Goal: Task Accomplishment & Management: Complete application form

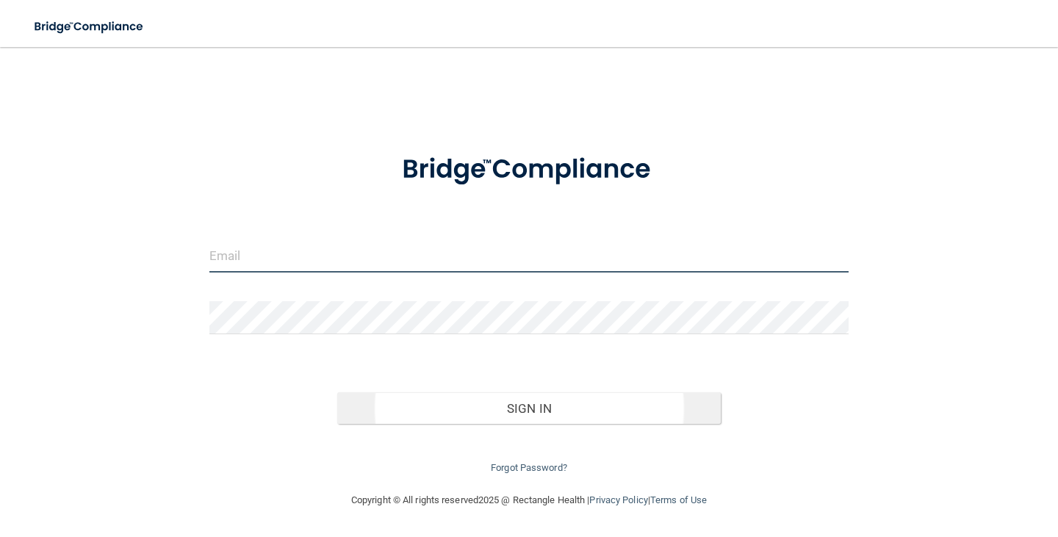
type input "[PERSON_NAME][EMAIL_ADDRESS][PERSON_NAME][DOMAIN_NAME]"
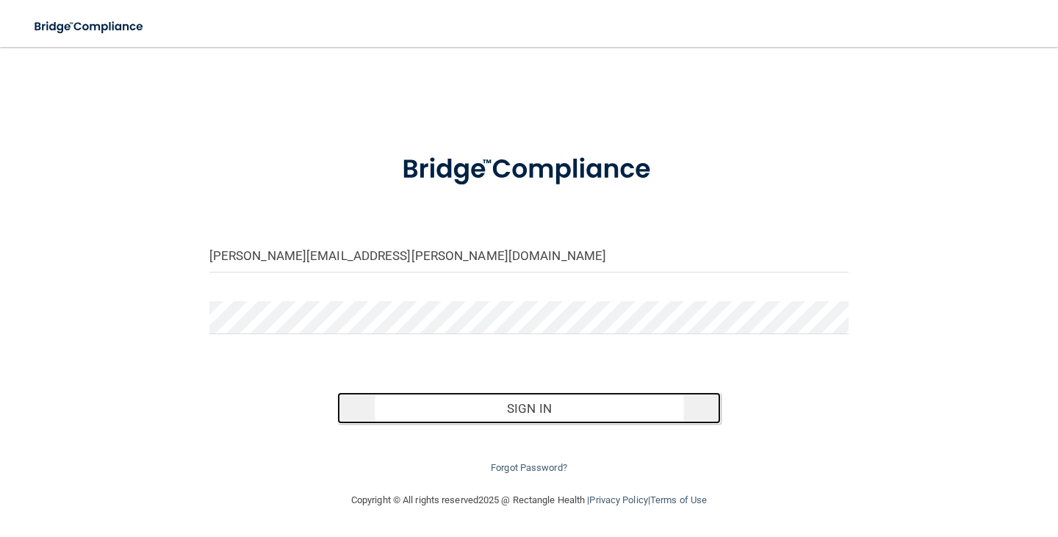
click at [519, 397] on button "Sign In" at bounding box center [529, 408] width 384 height 32
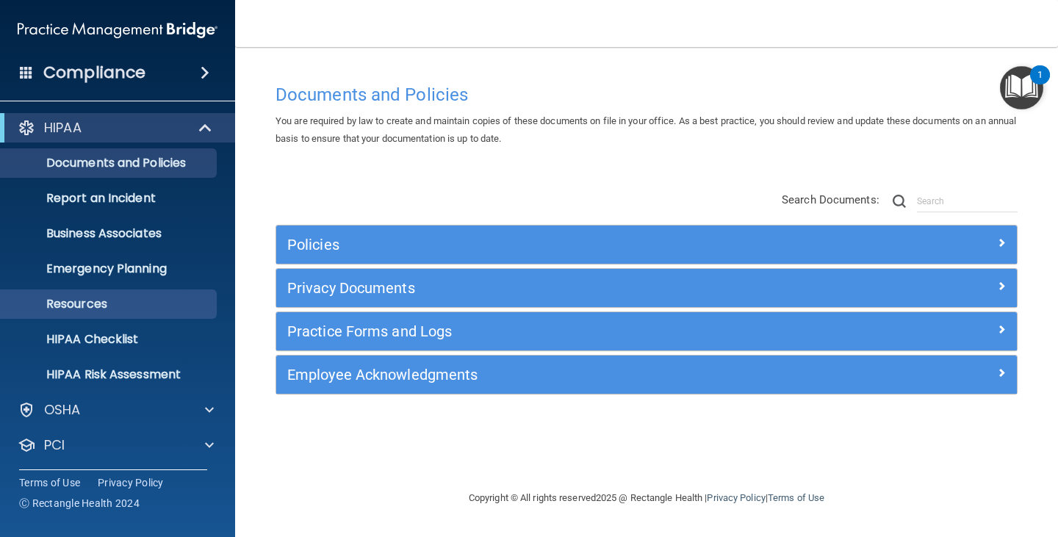
scroll to position [73, 0]
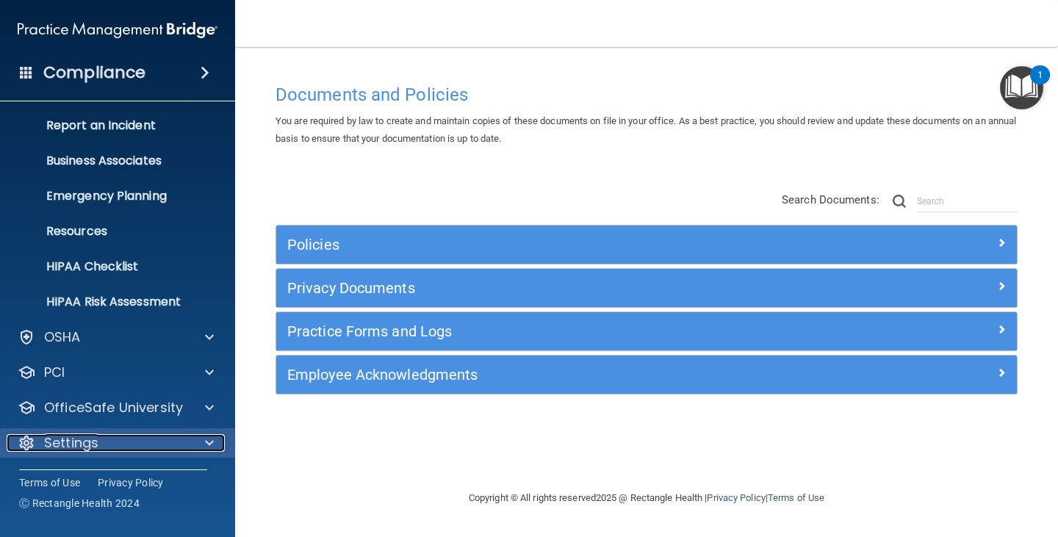
click at [67, 435] on p "Settings" at bounding box center [71, 443] width 54 height 18
click at [193, 436] on div at bounding box center [207, 443] width 37 height 18
click at [189, 450] on div at bounding box center [207, 443] width 37 height 18
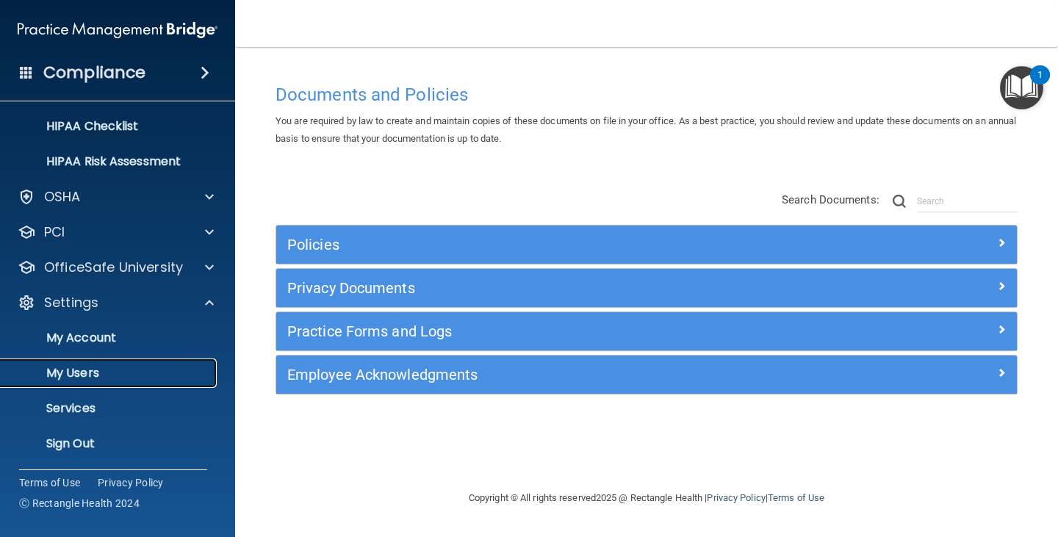
click at [80, 374] on p "My Users" at bounding box center [110, 373] width 201 height 15
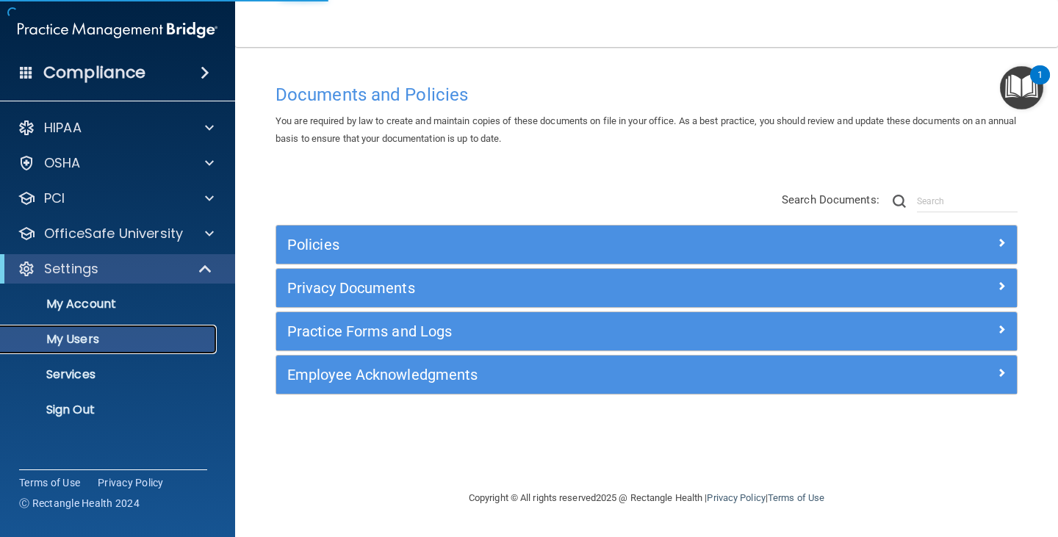
select select "20"
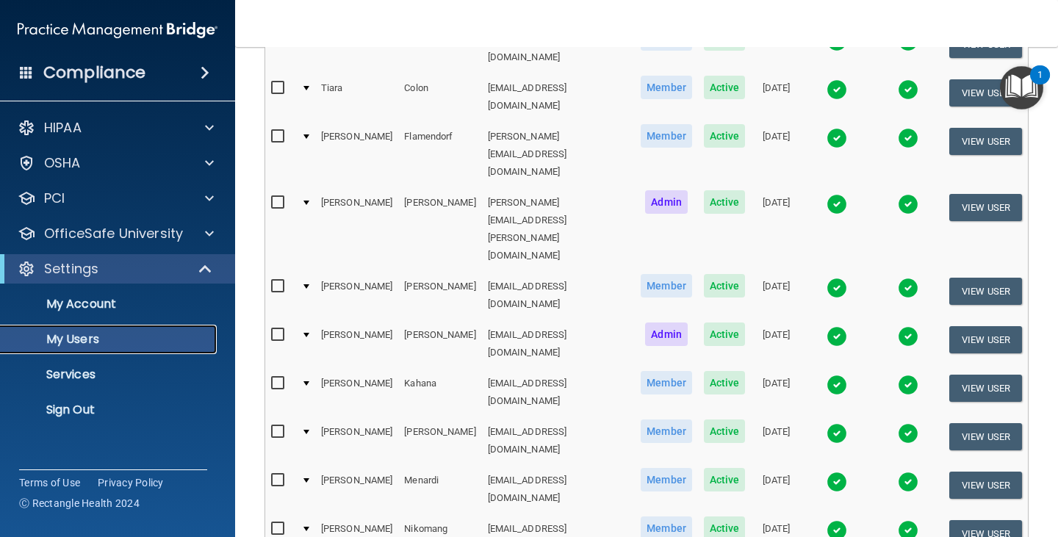
scroll to position [285, 0]
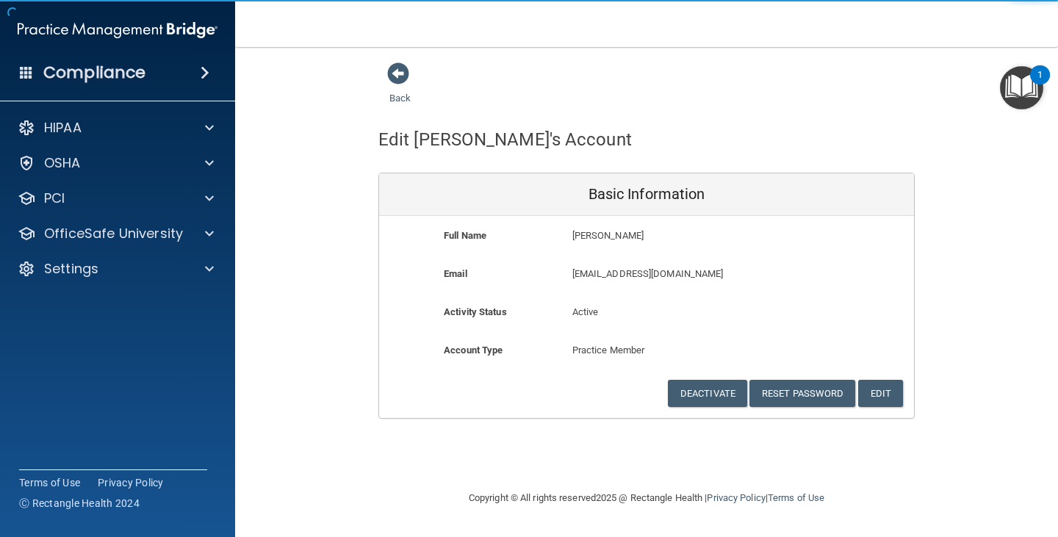
click at [721, 379] on div "Account Type Practice Member Admin Member Financial Institution Business Associ…" at bounding box center [646, 361] width 535 height 38
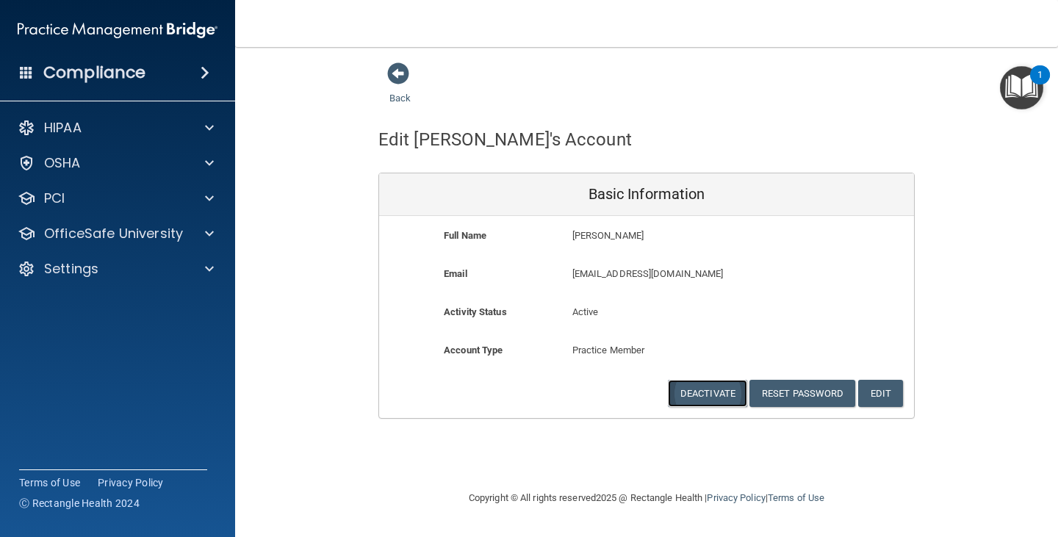
click at [717, 387] on button "Deactivate" at bounding box center [707, 393] width 79 height 27
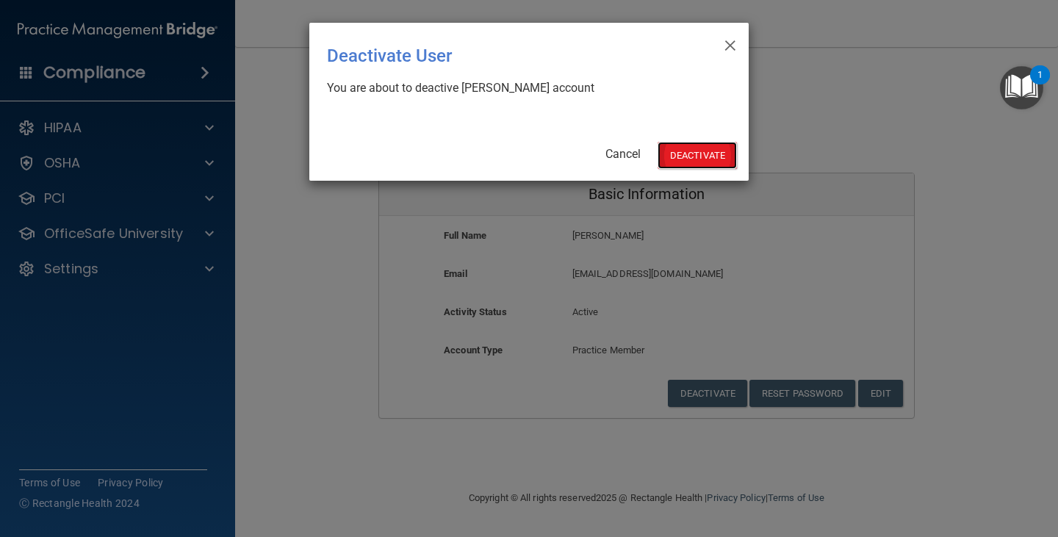
click at [696, 159] on button "Deactivate" at bounding box center [697, 155] width 79 height 27
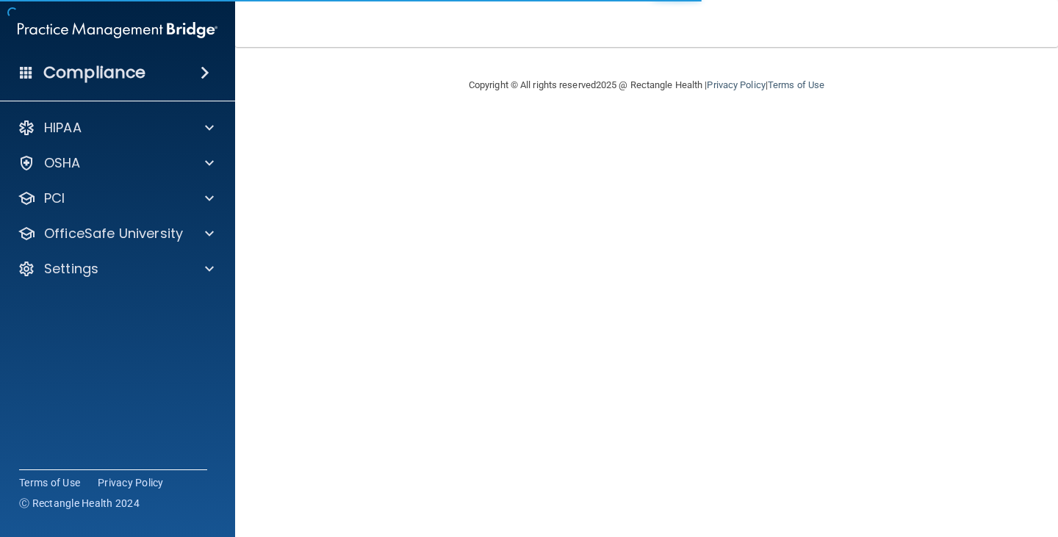
click at [162, 137] on div "HIPAA" at bounding box center [118, 127] width 236 height 29
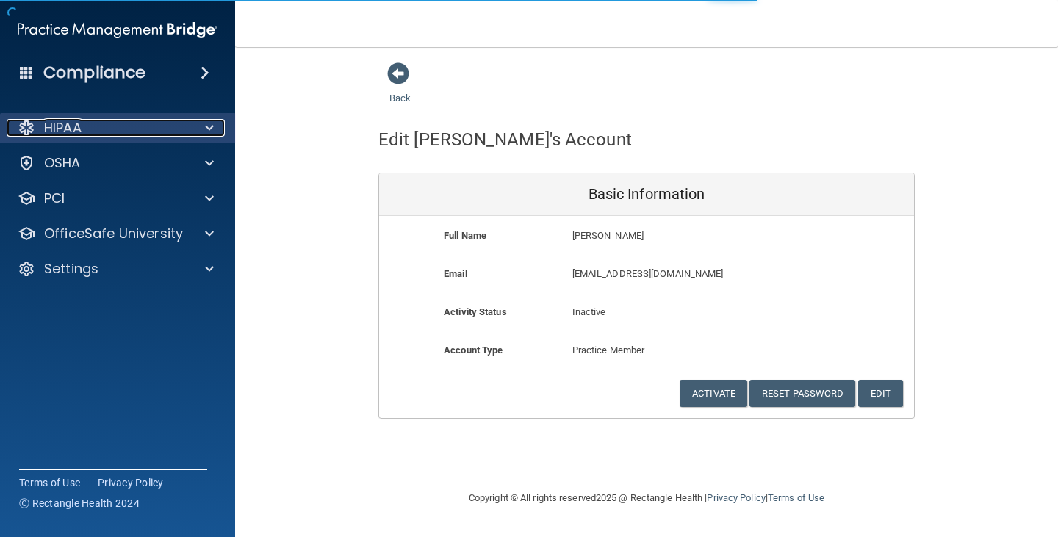
click at [209, 133] on span at bounding box center [209, 128] width 9 height 18
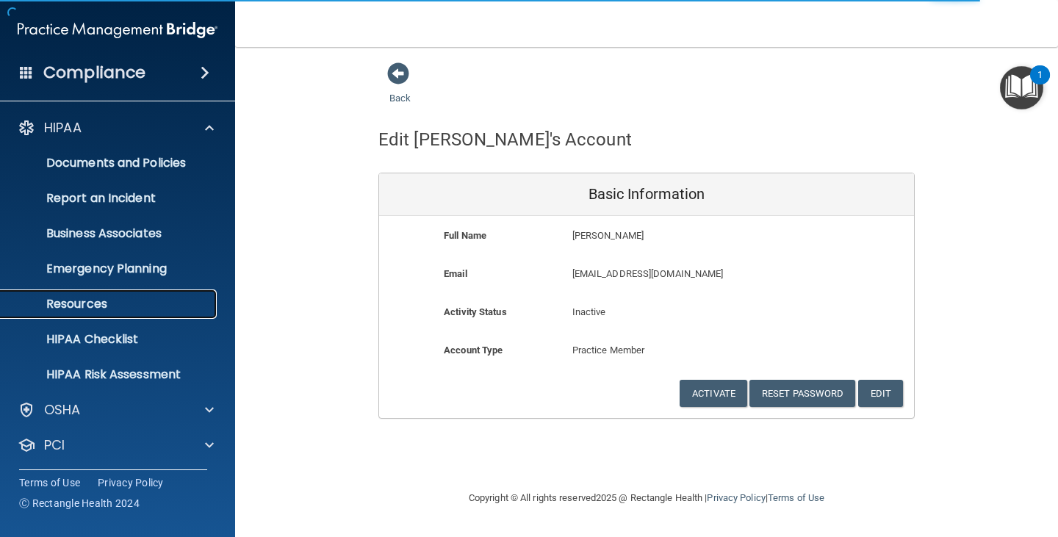
click at [103, 302] on p "Resources" at bounding box center [110, 304] width 201 height 15
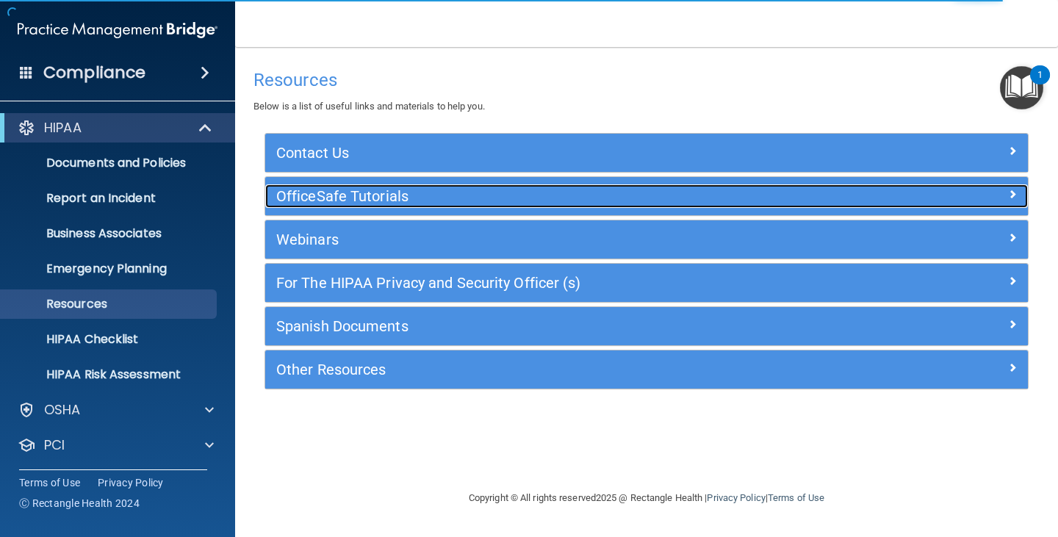
click at [326, 198] on h5 "OfficeSafe Tutorials" at bounding box center [551, 196] width 550 height 16
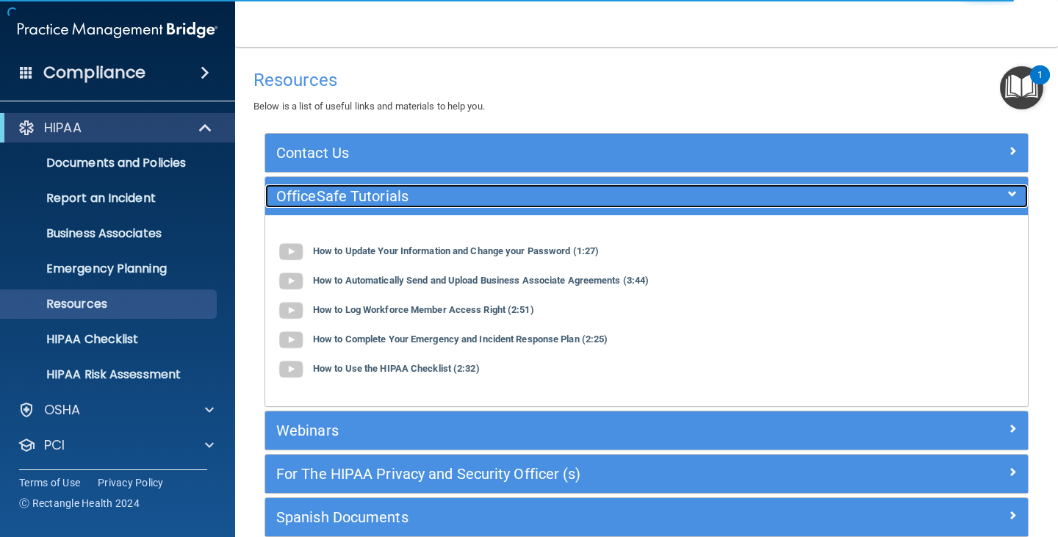
scroll to position [119, 0]
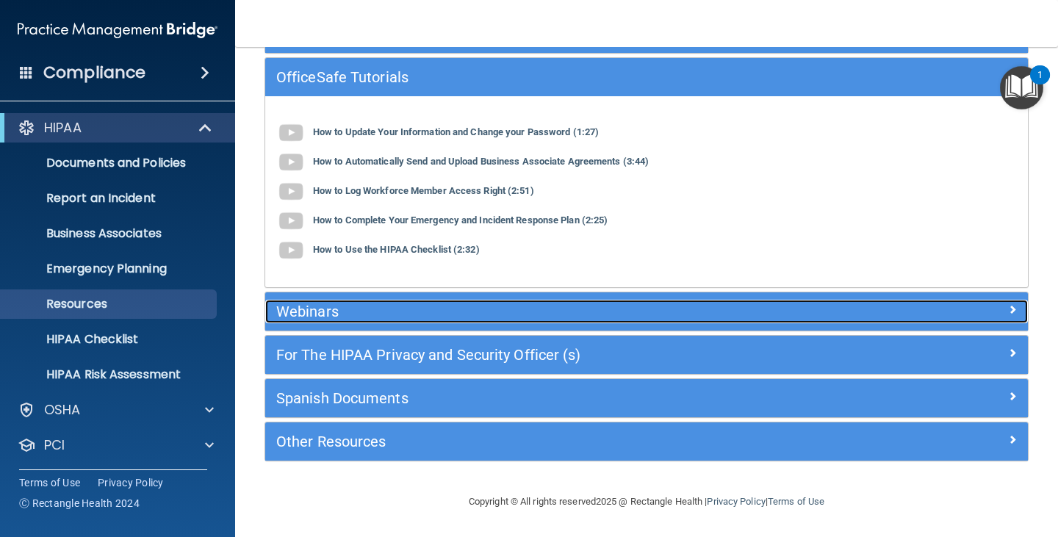
click at [328, 308] on h5 "Webinars" at bounding box center [551, 311] width 550 height 16
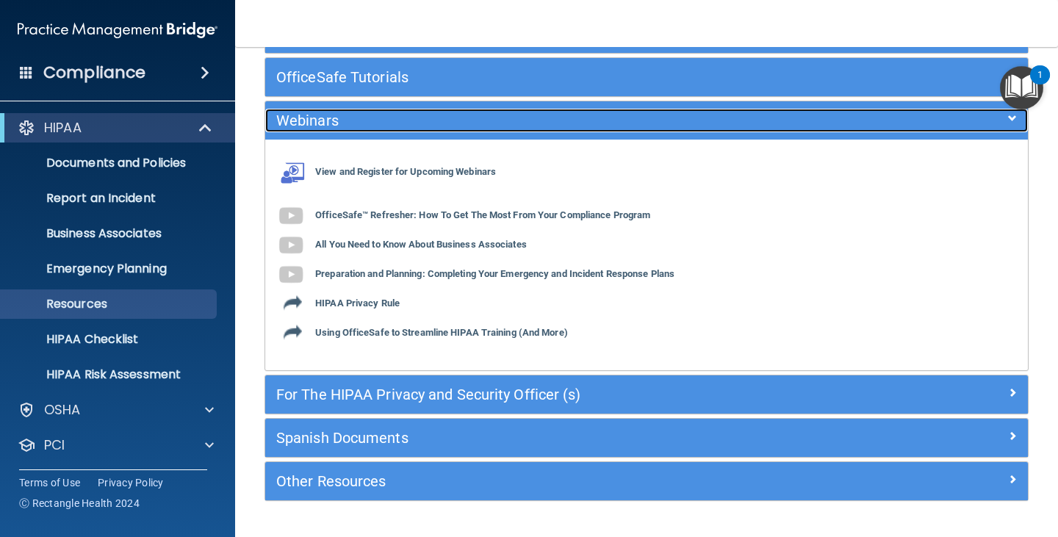
scroll to position [159, 0]
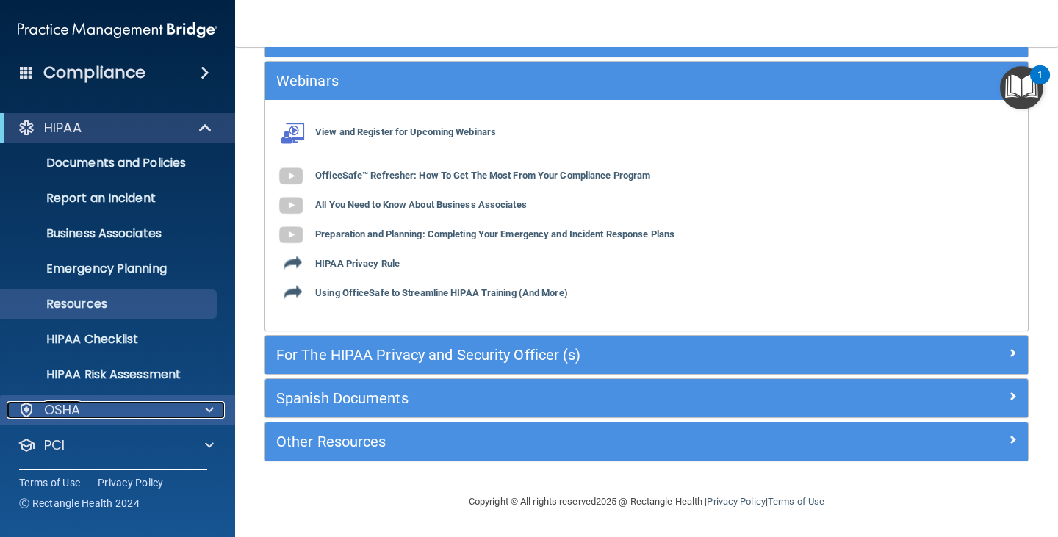
click at [104, 417] on div "OSHA" at bounding box center [98, 410] width 182 height 18
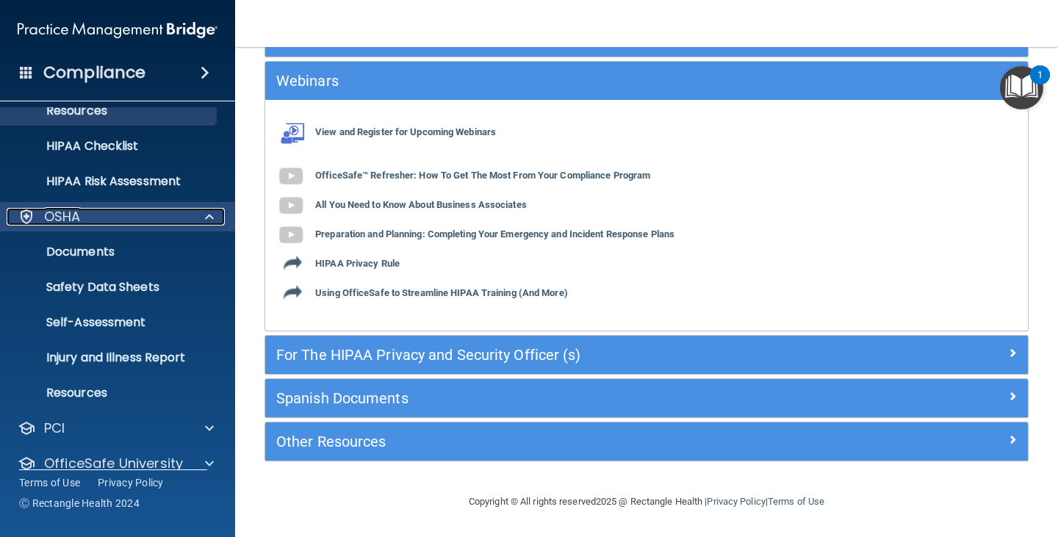
scroll to position [195, 0]
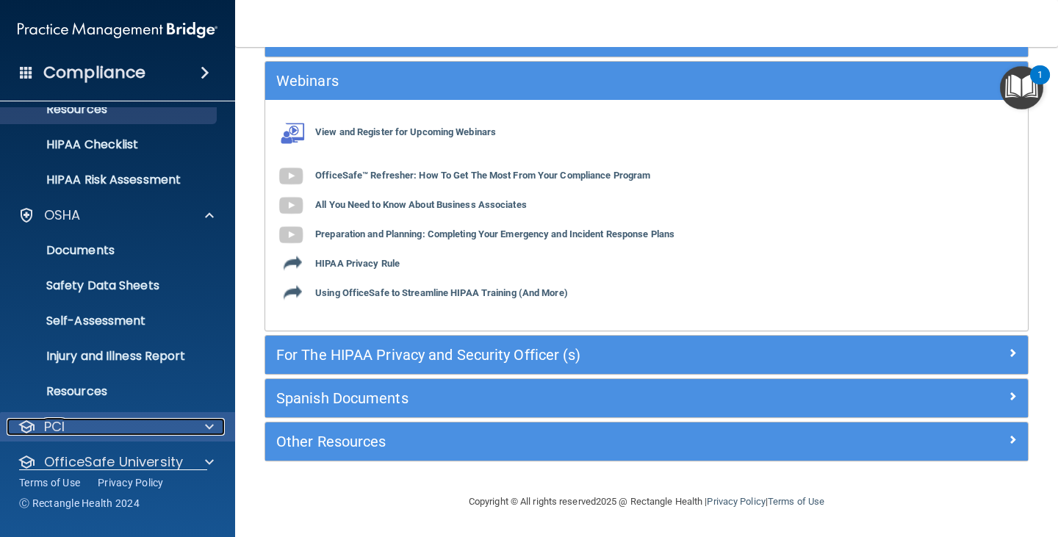
click at [101, 422] on div "PCI" at bounding box center [98, 427] width 182 height 18
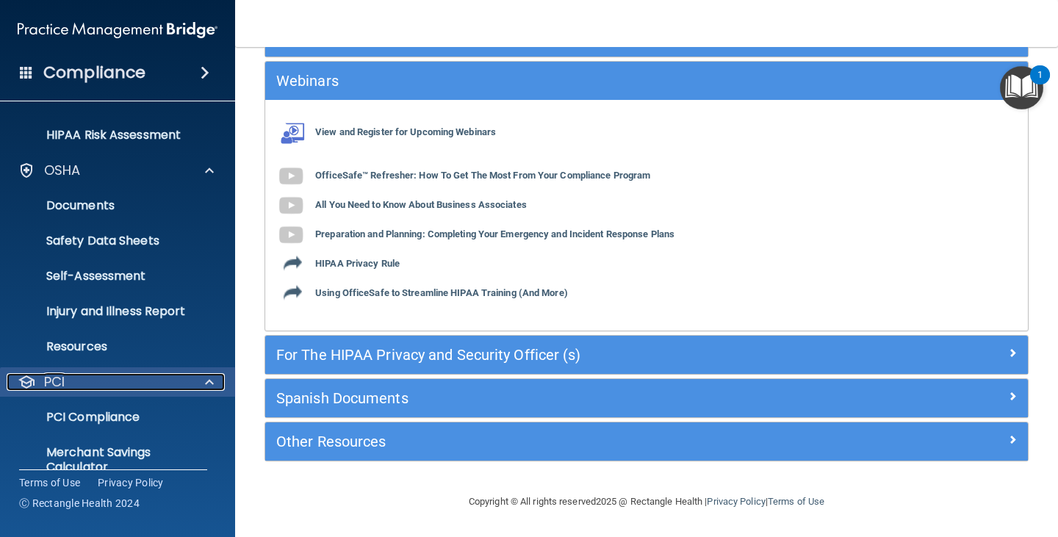
scroll to position [0, 0]
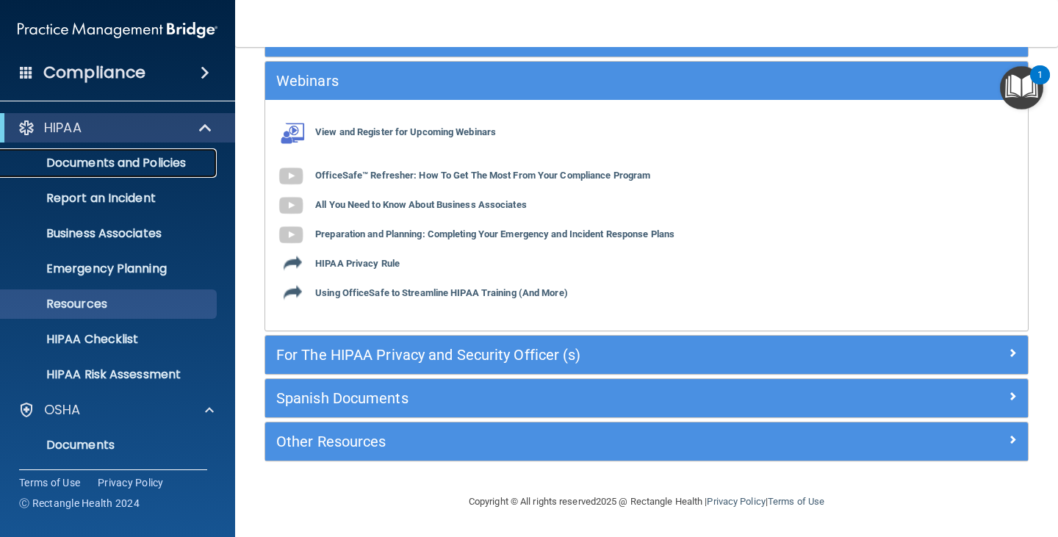
click at [174, 176] on link "Documents and Policies" at bounding box center [100, 162] width 231 height 29
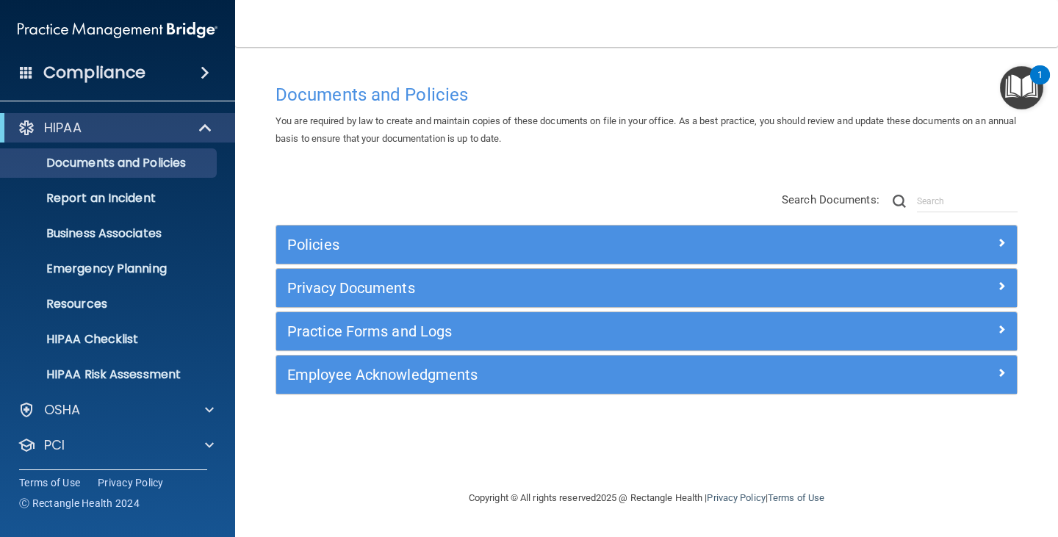
click at [373, 262] on div "Policies" at bounding box center [646, 245] width 741 height 38
click at [369, 258] on div "Policies" at bounding box center [646, 245] width 741 height 38
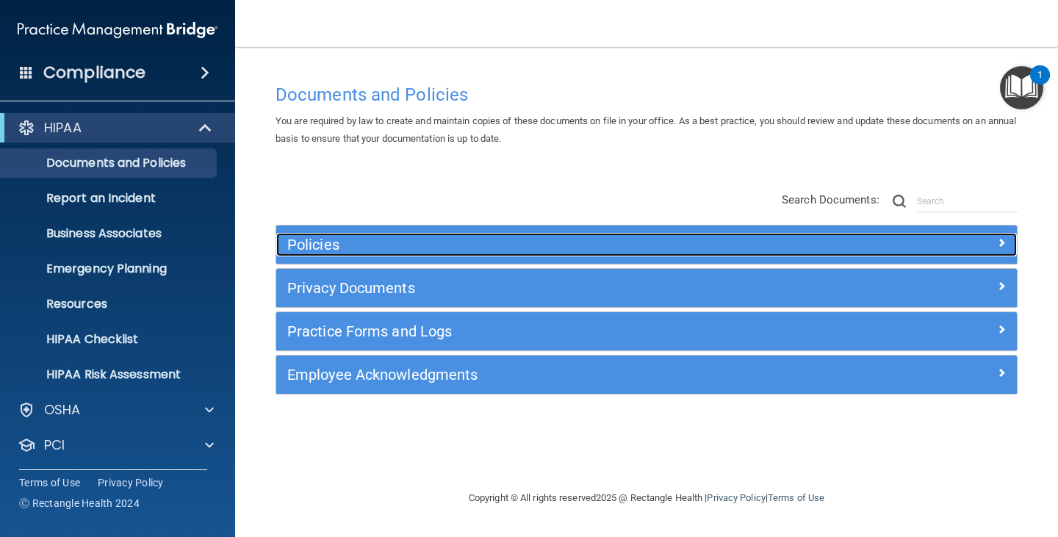
click at [376, 240] on h5 "Policies" at bounding box center [553, 245] width 533 height 16
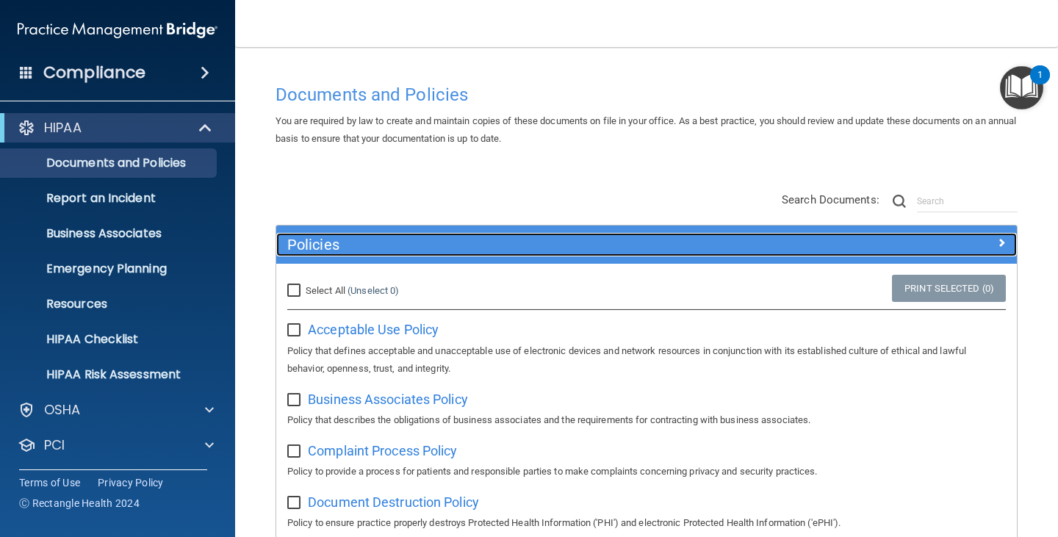
click at [376, 240] on h5 "Policies" at bounding box center [553, 245] width 533 height 16
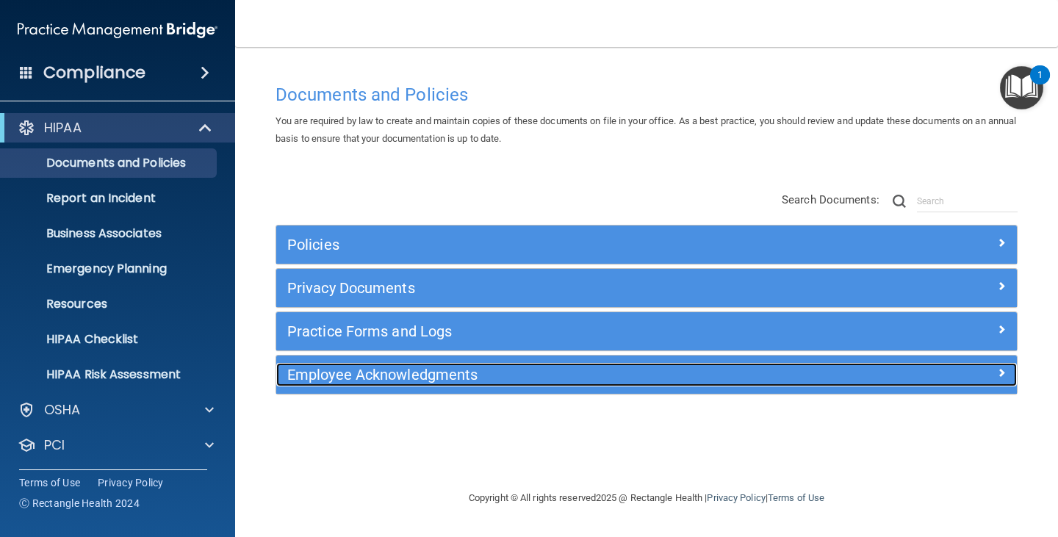
click at [348, 364] on div "Employee Acknowledgments" at bounding box center [553, 375] width 555 height 24
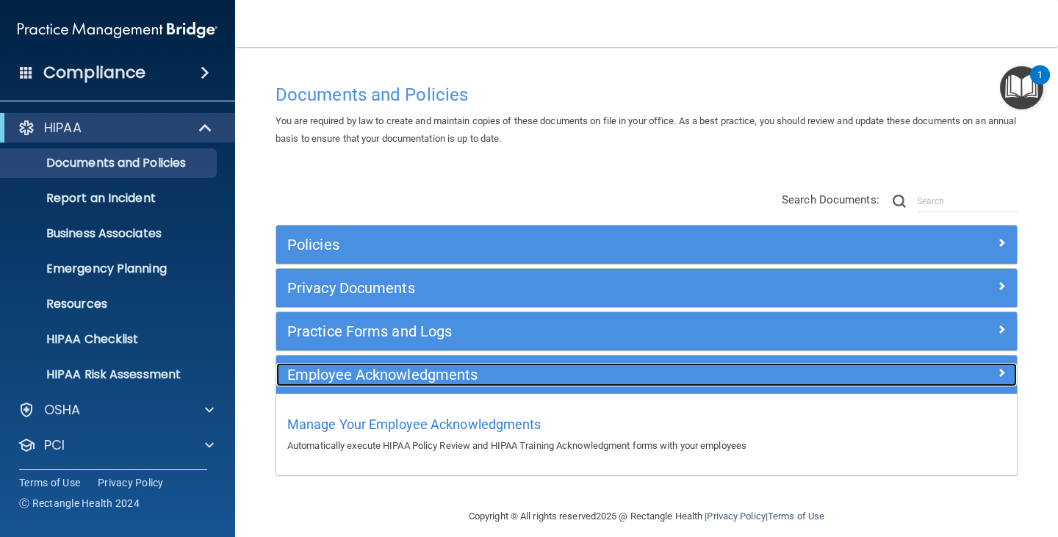
scroll to position [15, 0]
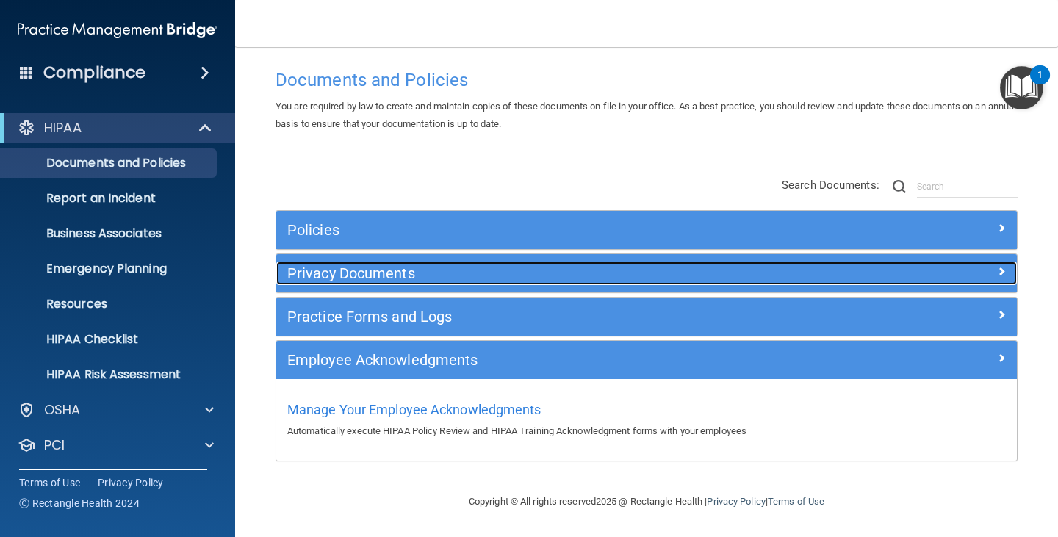
click at [368, 284] on div "Privacy Documents" at bounding box center [553, 274] width 555 height 24
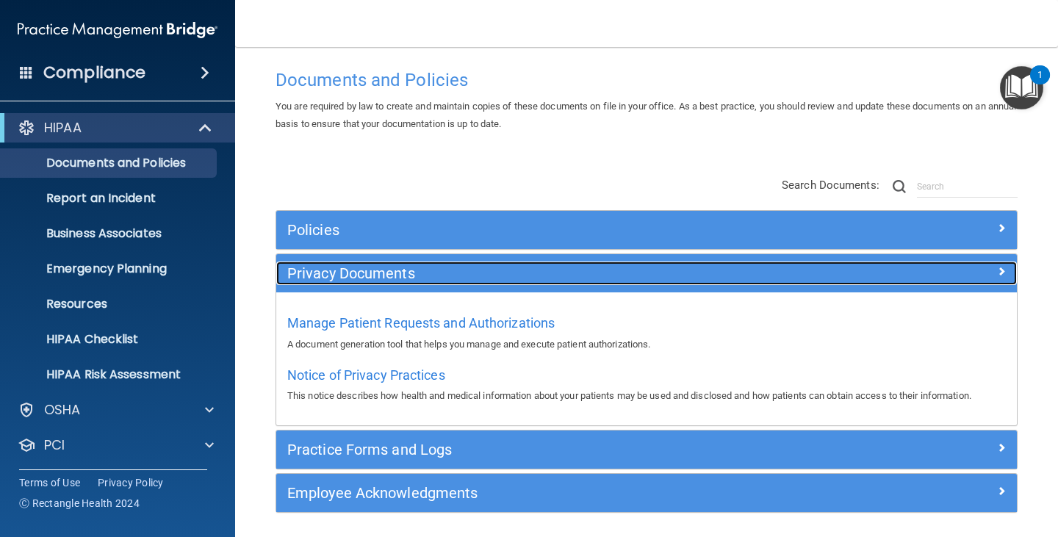
scroll to position [66, 0]
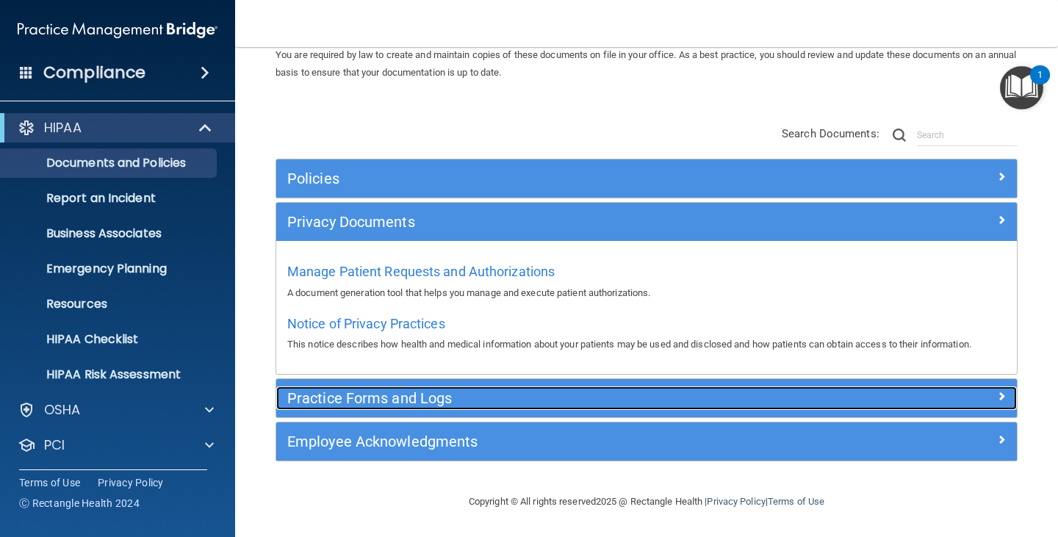
click at [334, 404] on h5 "Practice Forms and Logs" at bounding box center [553, 398] width 533 height 16
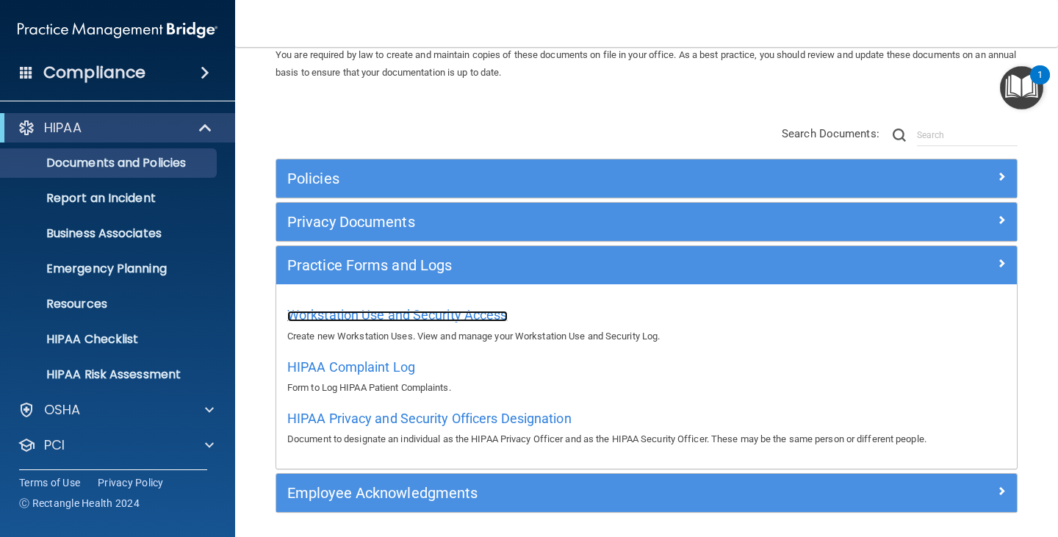
click at [377, 317] on span "Workstation Use and Security Access" at bounding box center [397, 314] width 220 height 15
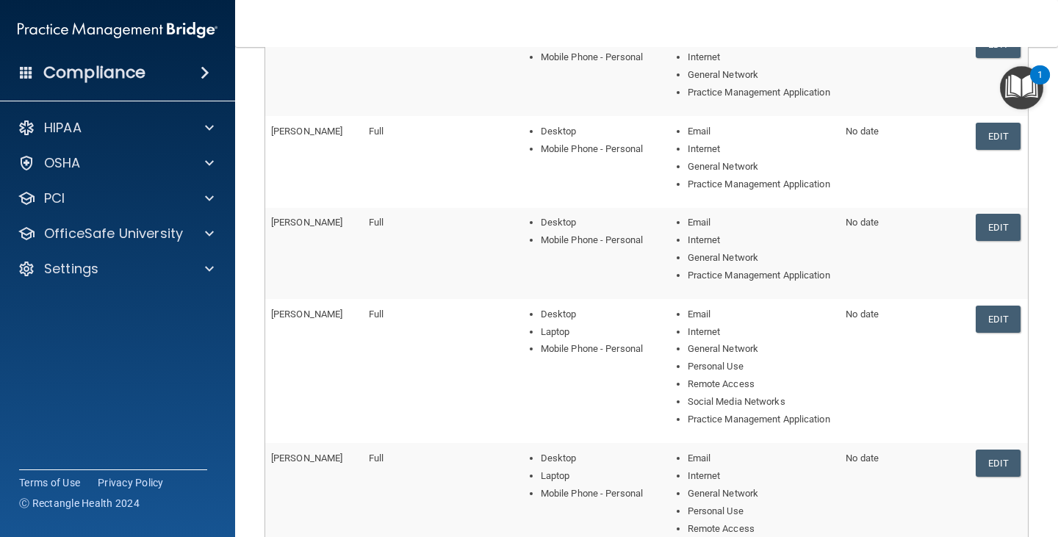
scroll to position [247, 0]
click at [999, 240] on link "Edit" at bounding box center [998, 225] width 45 height 27
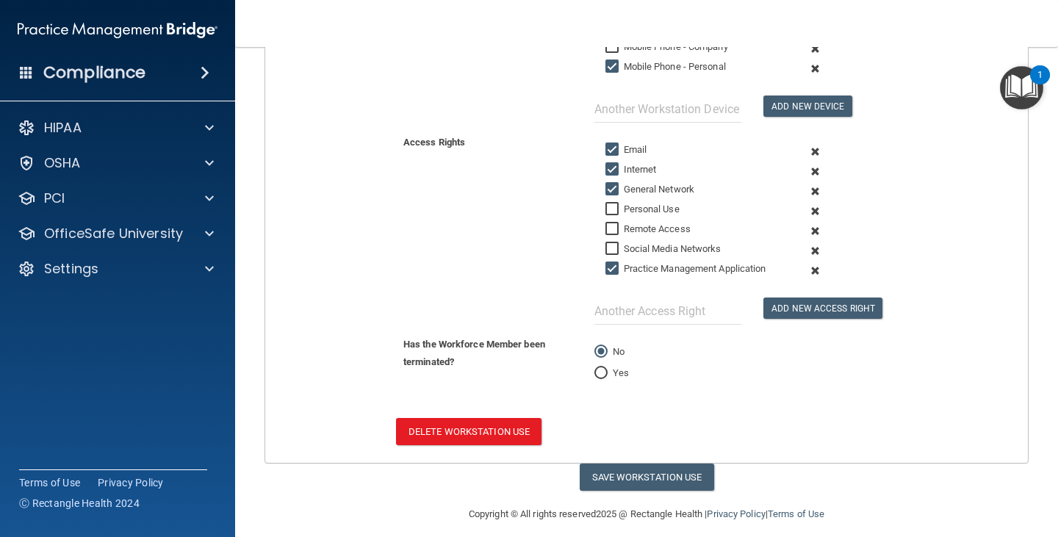
scroll to position [395, 0]
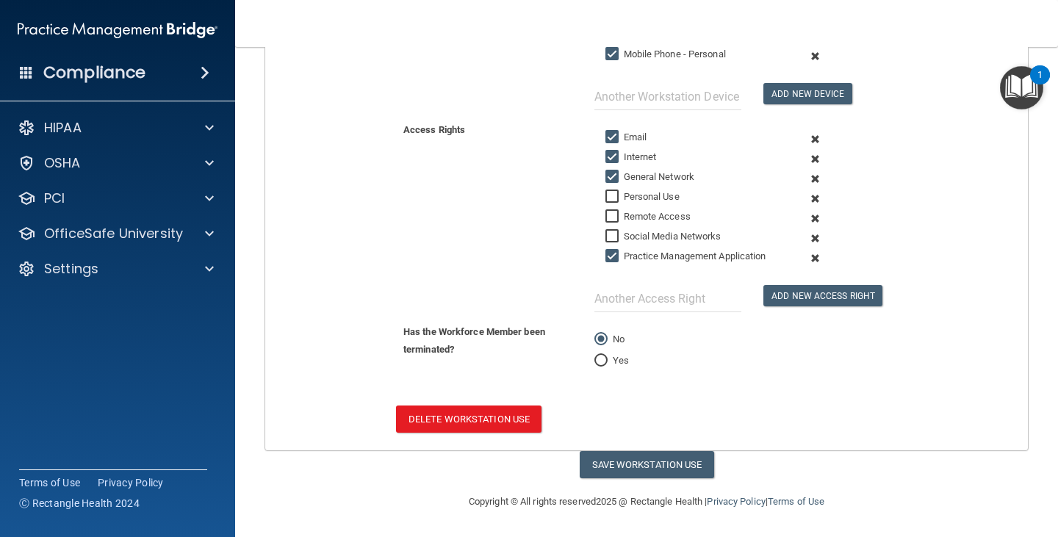
click at [601, 352] on label "Yes" at bounding box center [611, 361] width 35 height 18
click at [601, 356] on input "Yes" at bounding box center [600, 361] width 13 height 11
radio input "true"
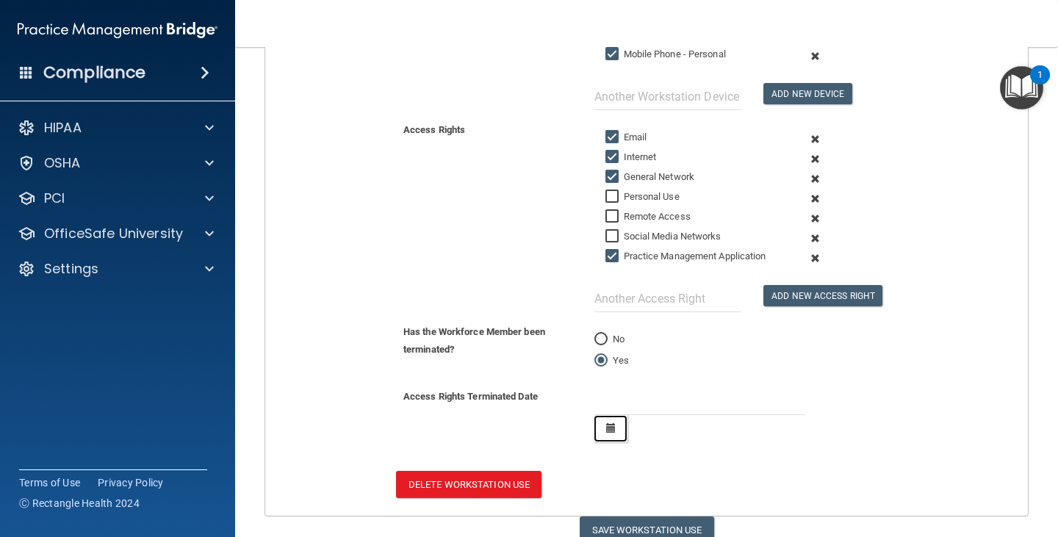
click at [610, 422] on button "button" at bounding box center [611, 428] width 34 height 27
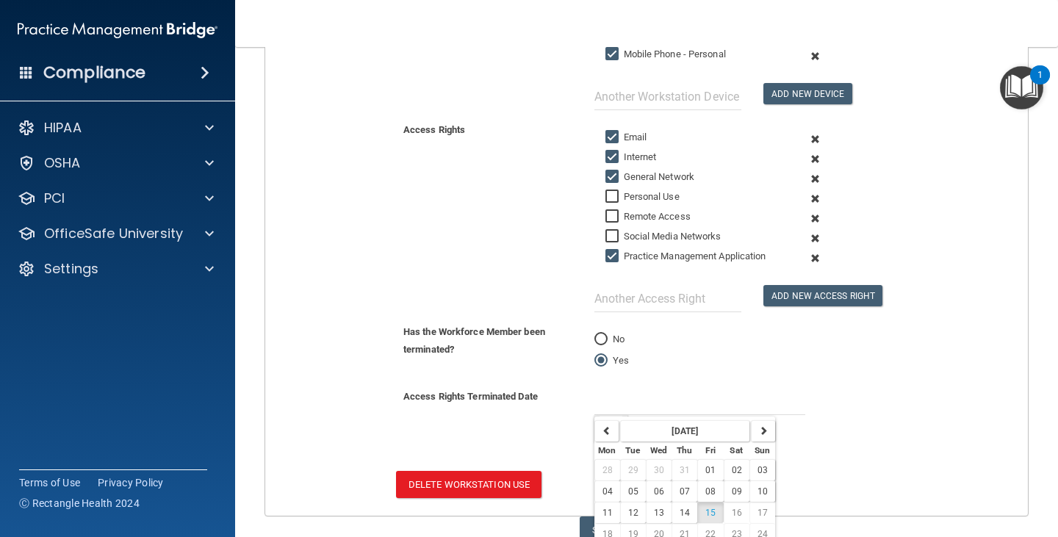
scroll to position [445, 0]
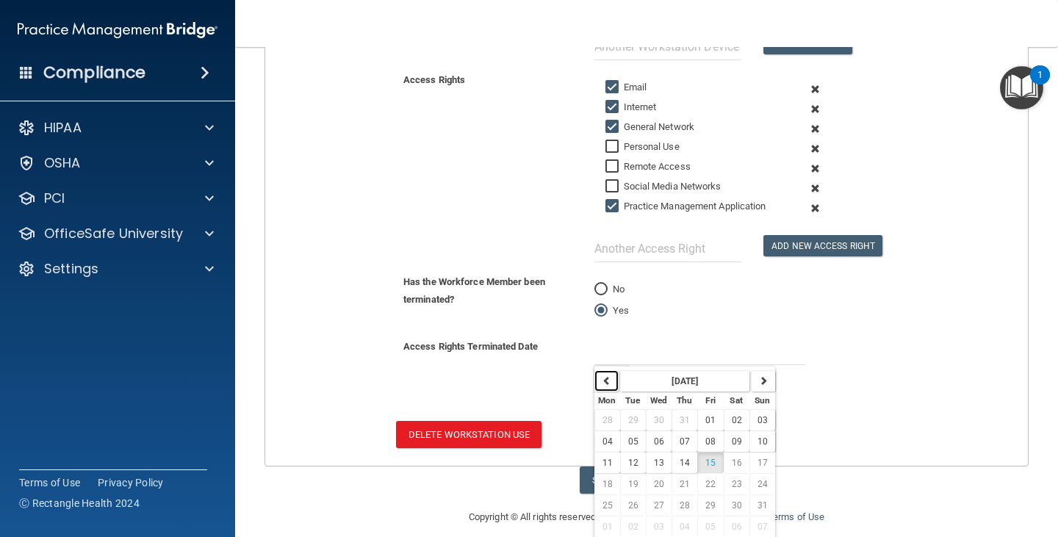
click at [608, 380] on button "button" at bounding box center [606, 380] width 24 height 21
click at [708, 486] on span "25" at bounding box center [710, 484] width 10 height 10
type input "7/25/25"
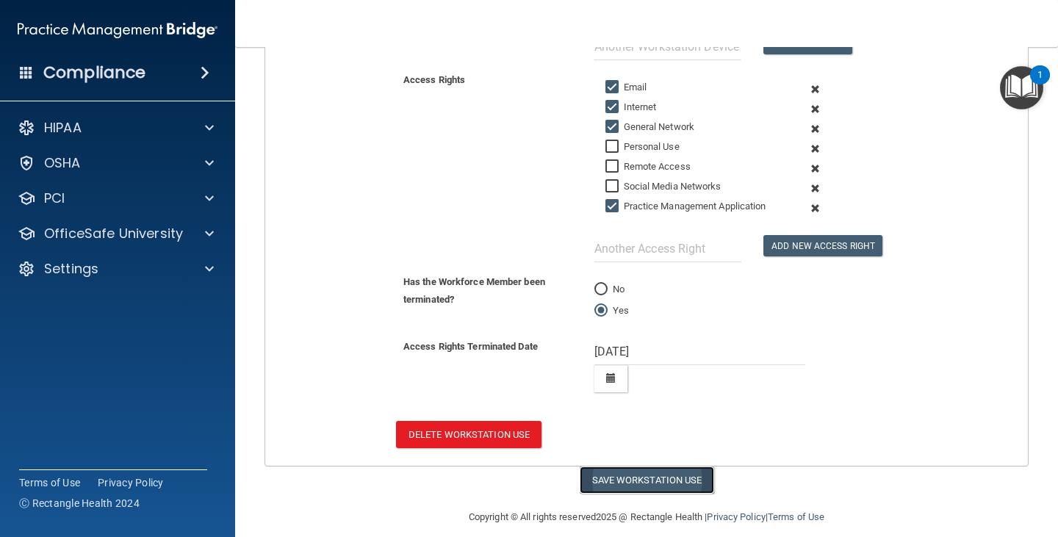
click at [615, 483] on button "Save Workstation Use" at bounding box center [647, 480] width 134 height 27
select select "? string:Full ?"
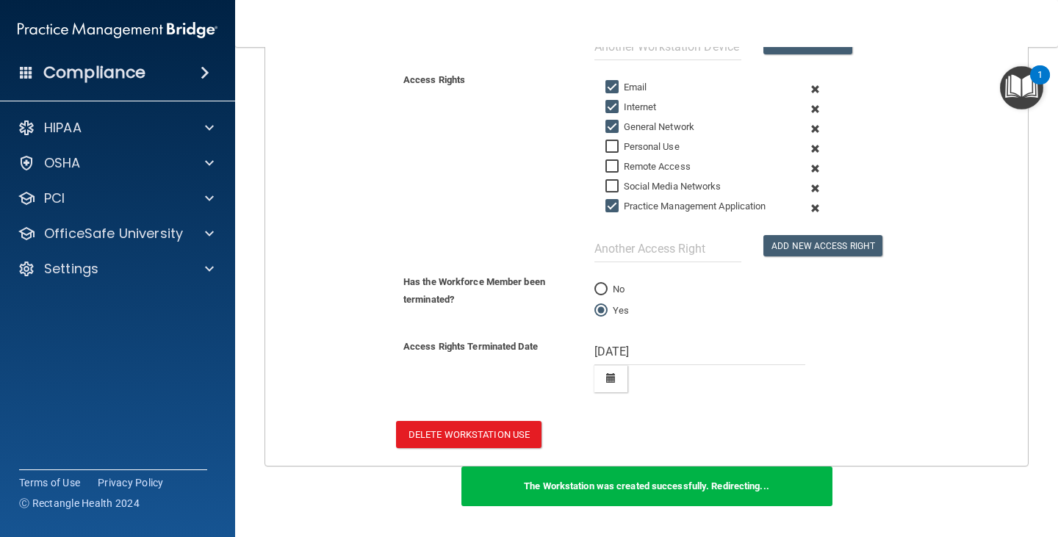
scroll to position [489, 0]
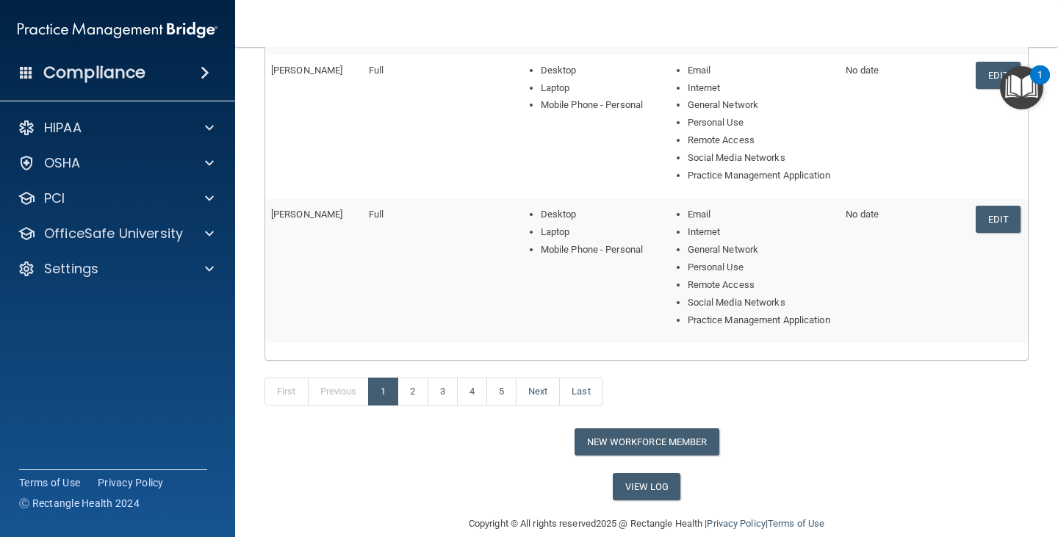
scroll to position [617, 0]
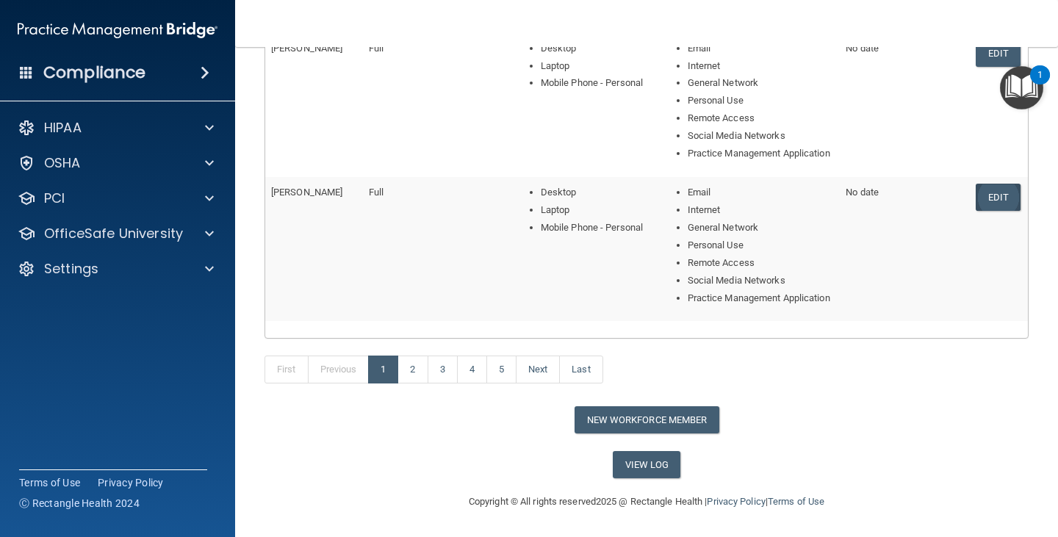
click at [990, 184] on link "Edit" at bounding box center [998, 197] width 45 height 27
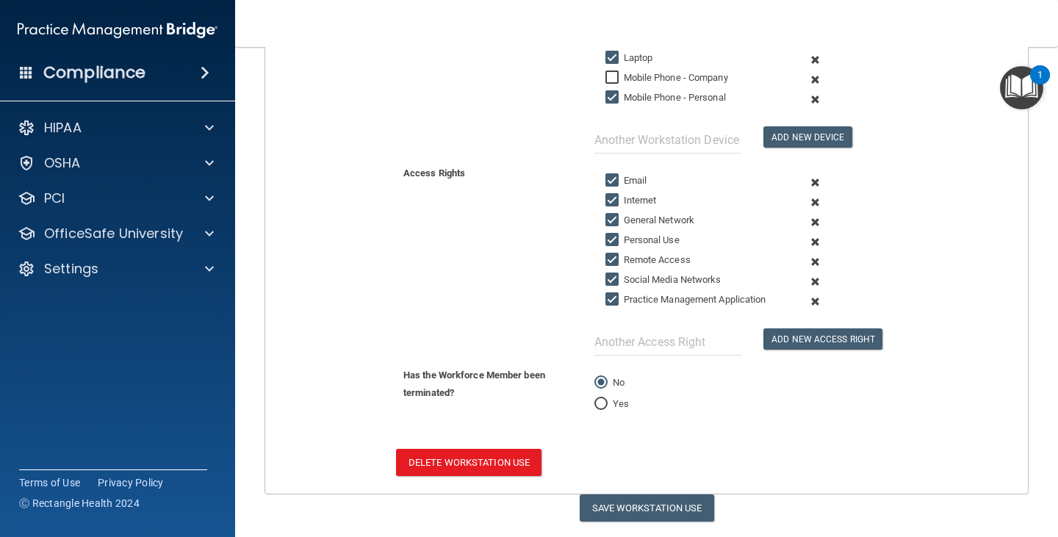
scroll to position [359, 0]
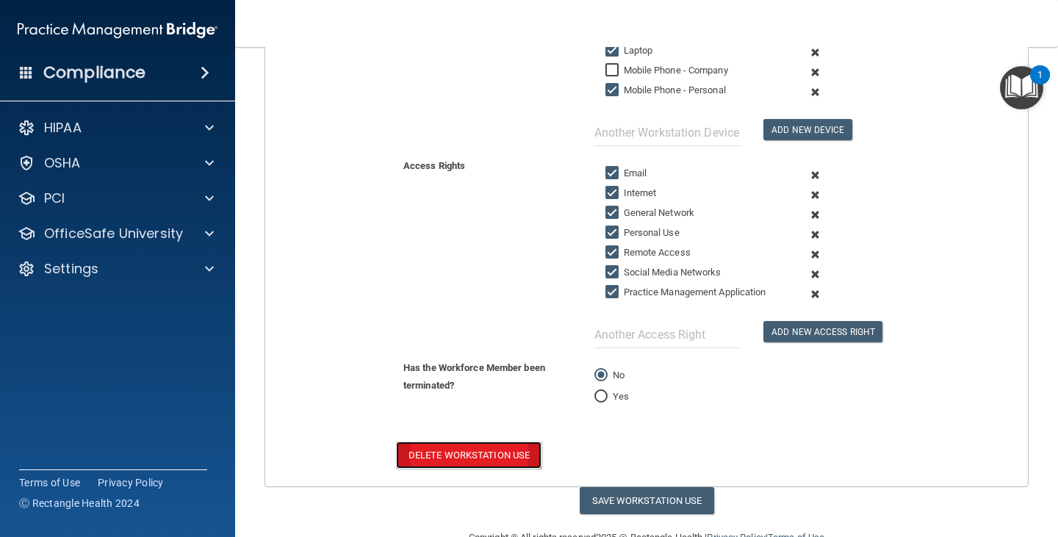
click at [512, 458] on button "Delete Workstation Use" at bounding box center [468, 455] width 145 height 27
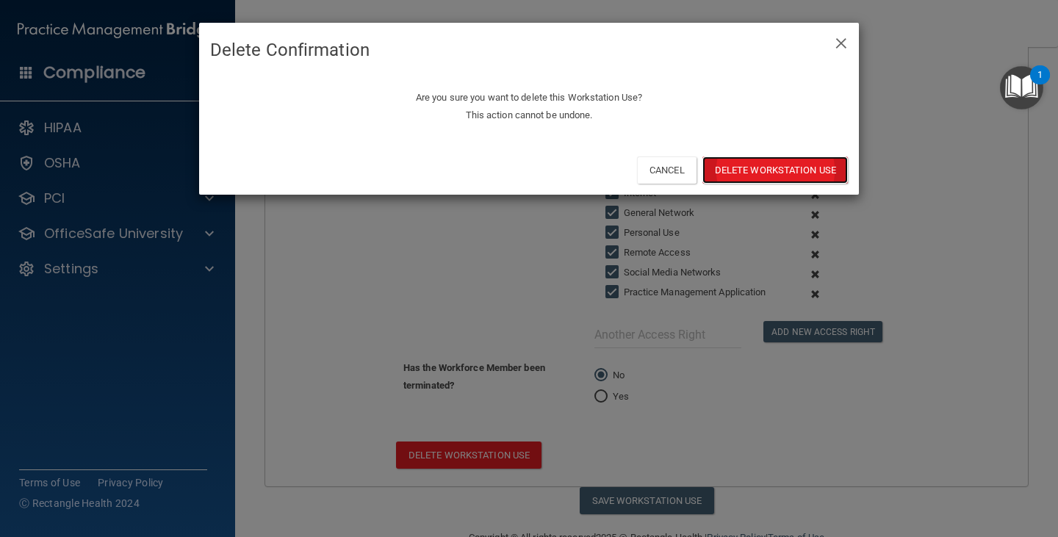
click at [776, 168] on button "Delete Workstation Use" at bounding box center [774, 170] width 145 height 27
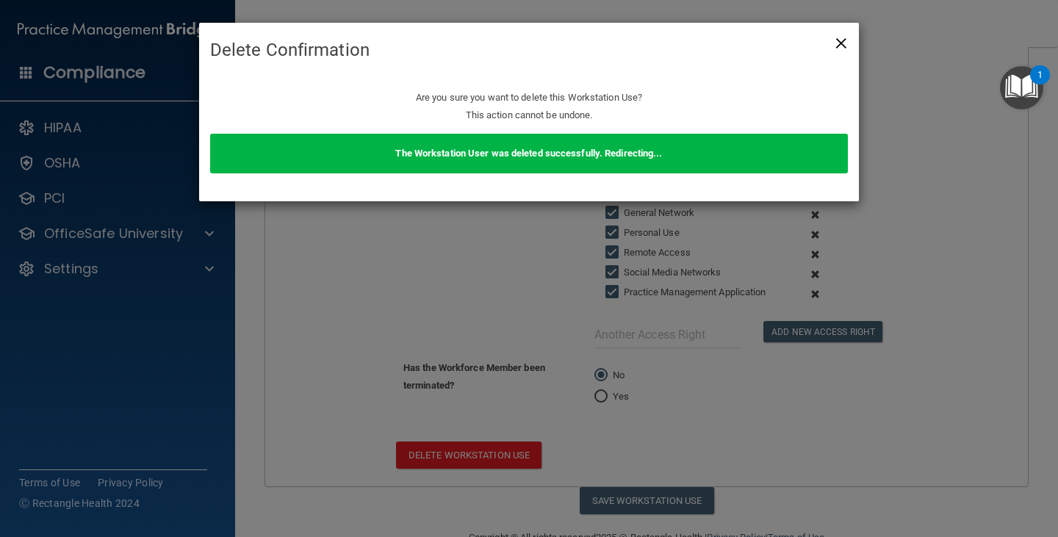
click at [845, 48] on span "×" at bounding box center [841, 40] width 13 height 29
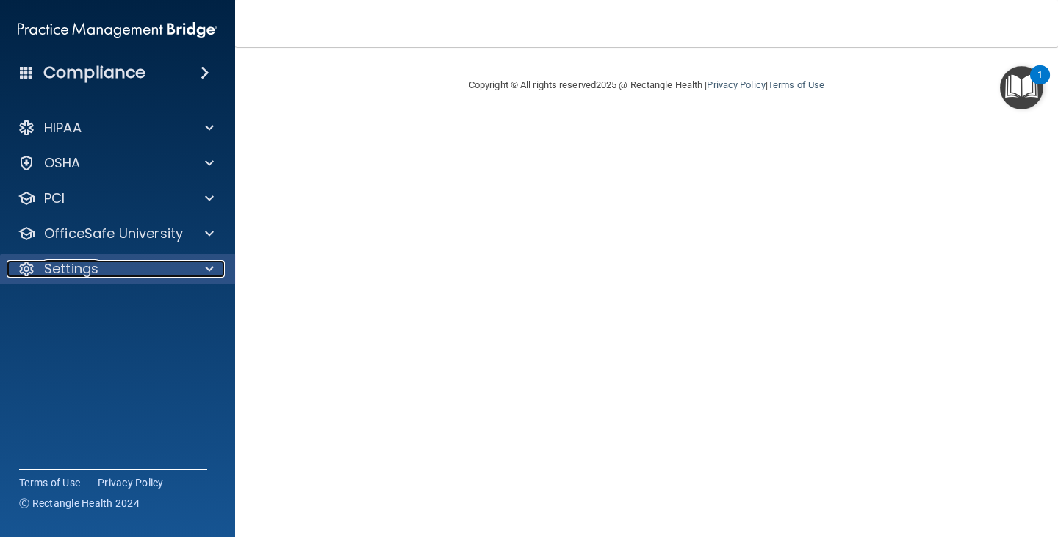
click at [192, 265] on div at bounding box center [207, 269] width 37 height 18
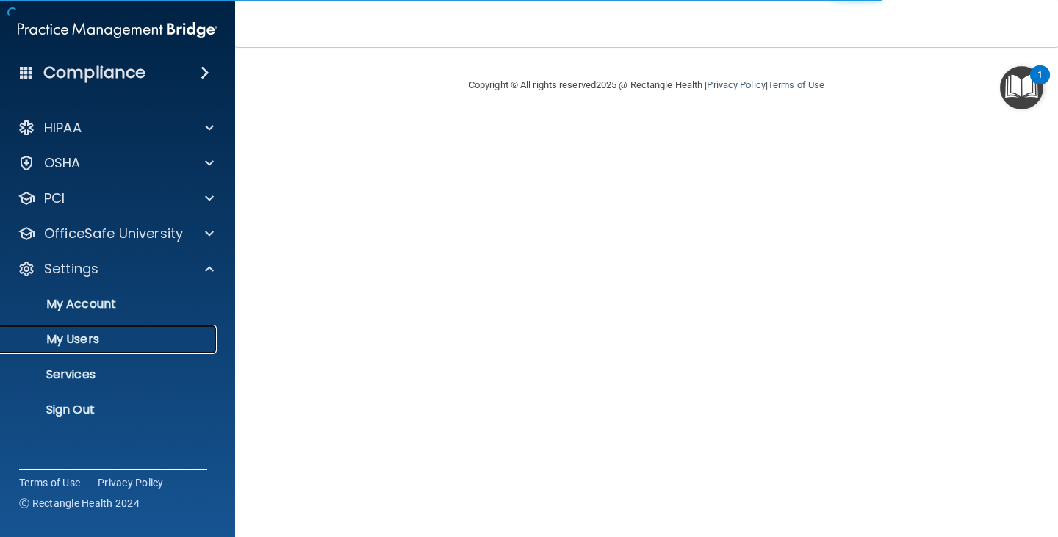
click at [82, 342] on p "My Users" at bounding box center [110, 339] width 201 height 15
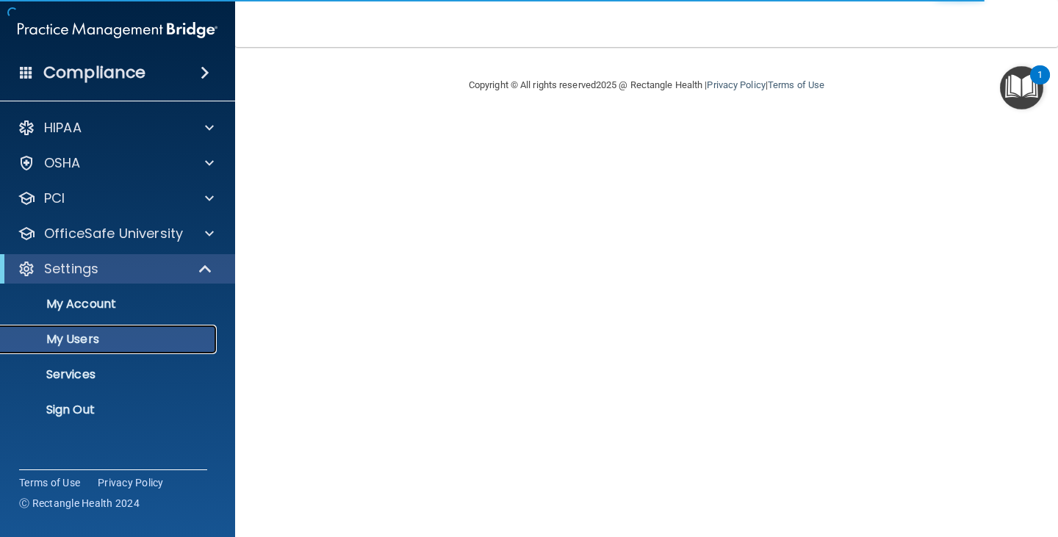
select select "20"
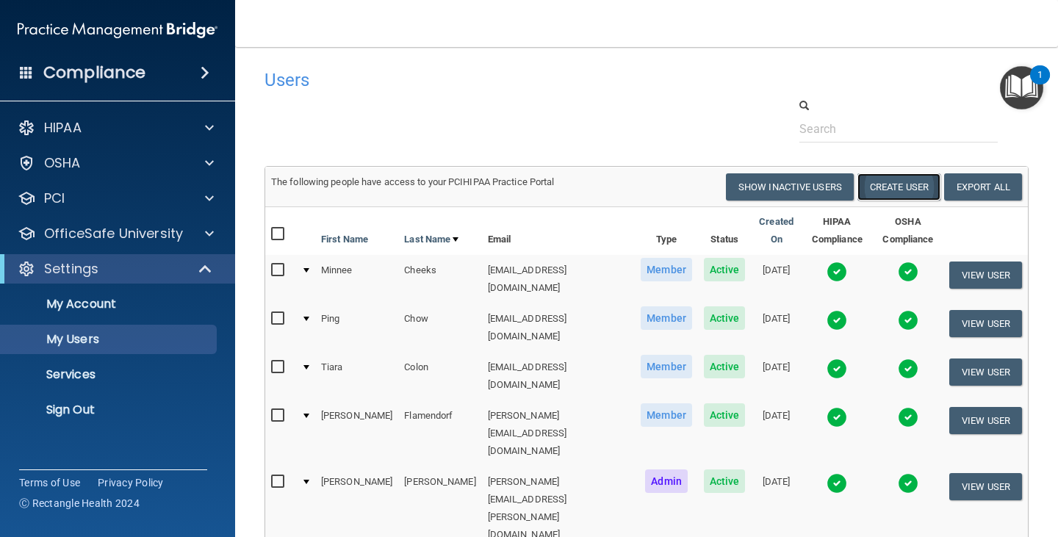
click at [893, 187] on button "Create User" at bounding box center [898, 186] width 83 height 27
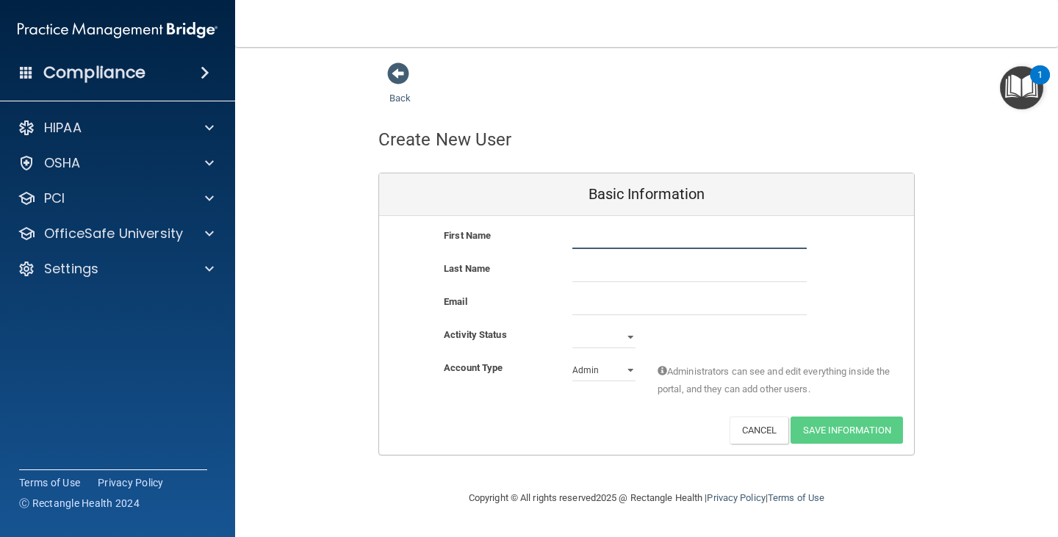
click at [609, 236] on input "text" at bounding box center [689, 238] width 234 height 22
click at [648, 233] on input "Jessica Norton" at bounding box center [689, 238] width 234 height 22
type input "[PERSON_NAME]"
type input "Norton"
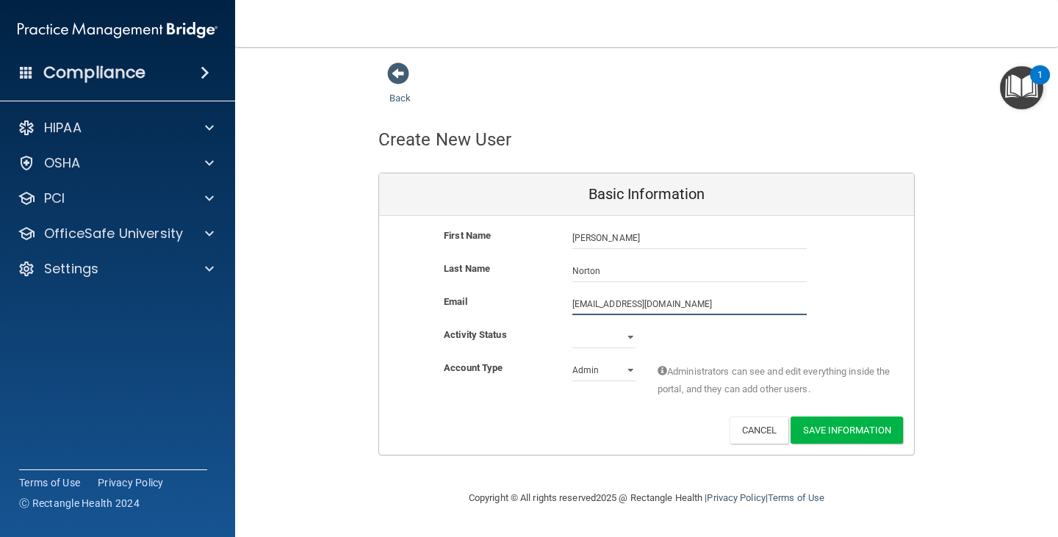
type input "jessdanielle827@gmail.com"
click at [623, 333] on select "Active Inactive" at bounding box center [603, 337] width 63 height 22
select select "active"
click at [572, 326] on select "Active Inactive" at bounding box center [603, 337] width 63 height 22
click at [613, 372] on select "Admin Member" at bounding box center [603, 370] width 63 height 22
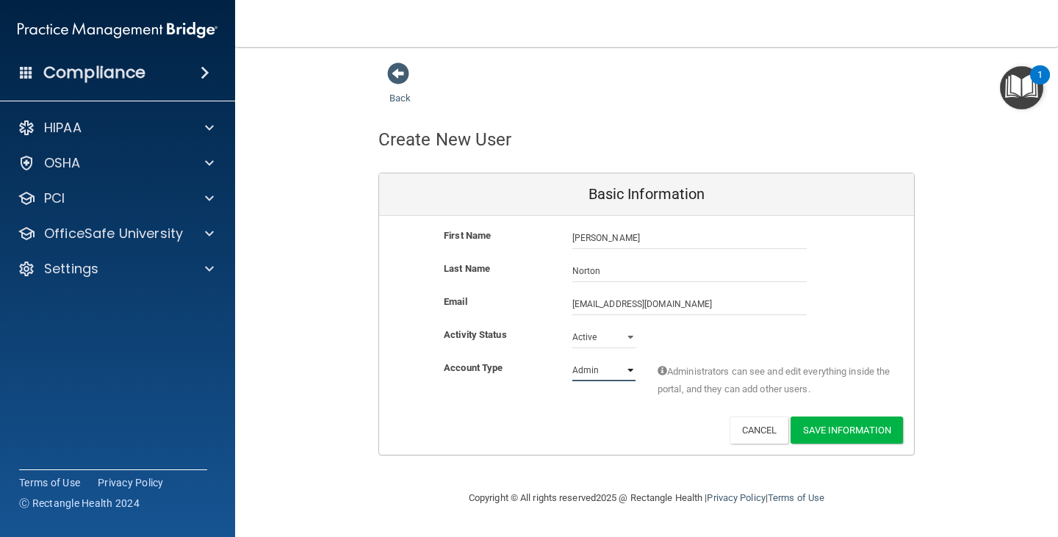
select select "practice_member"
click at [572, 359] on select "Admin Member" at bounding box center [603, 370] width 63 height 22
click at [854, 425] on button "Save Information" at bounding box center [847, 430] width 112 height 27
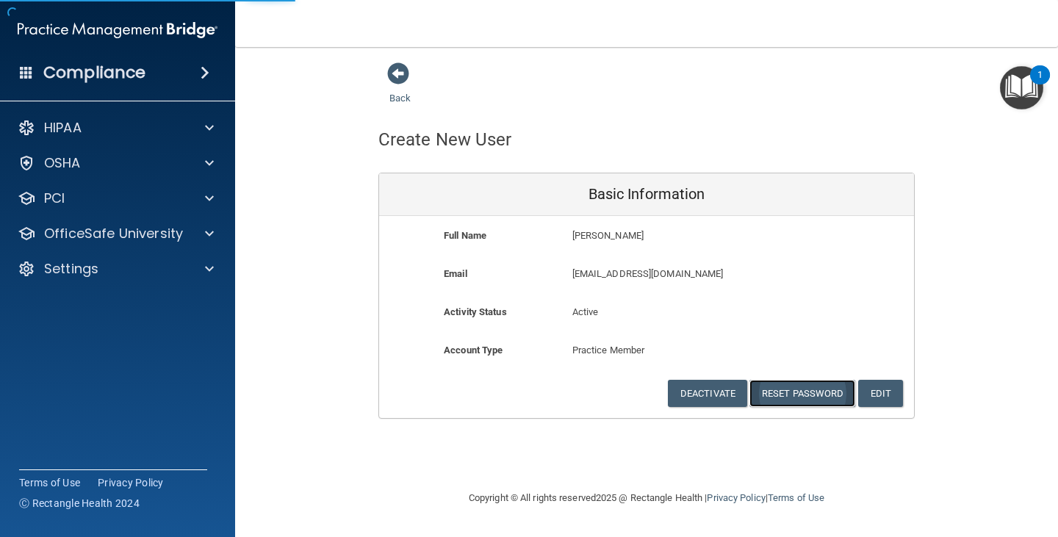
click at [799, 395] on button "Reset Password" at bounding box center [802, 393] width 106 height 27
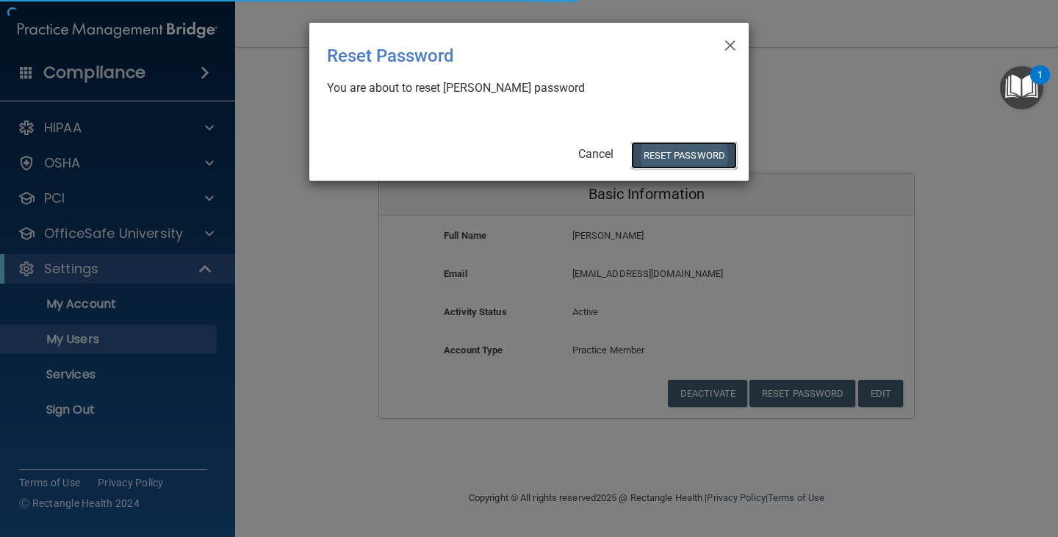
click at [684, 154] on button "Reset Password" at bounding box center [684, 155] width 106 height 27
select select "20"
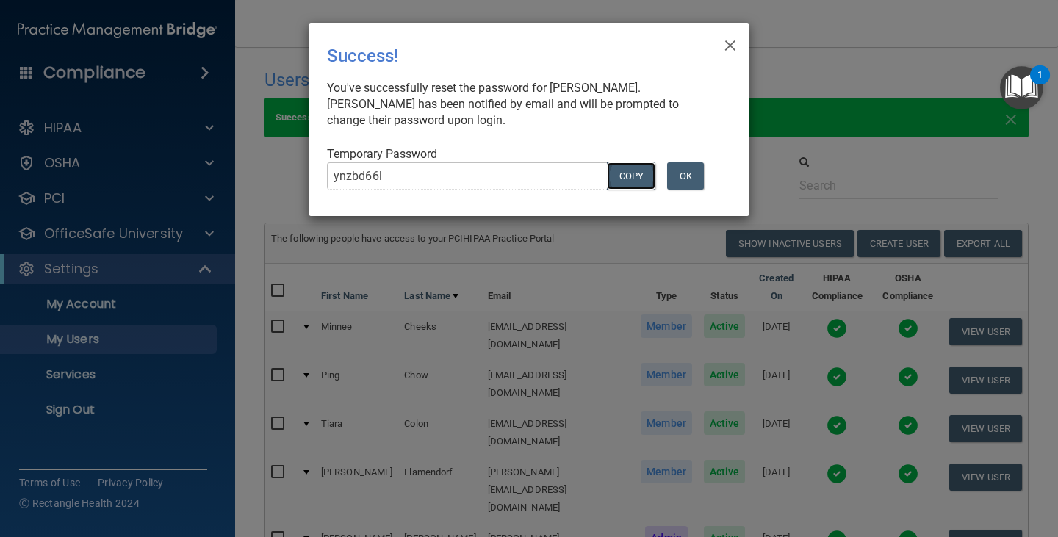
click at [636, 179] on button "COPY" at bounding box center [631, 175] width 48 height 27
click at [693, 166] on button "OK" at bounding box center [685, 175] width 37 height 27
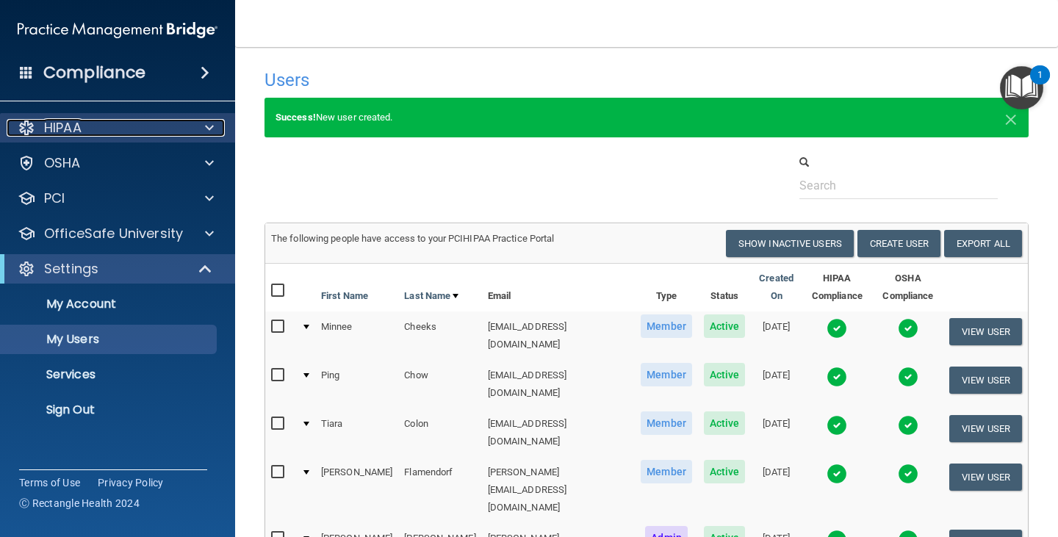
click at [170, 130] on div "HIPAA" at bounding box center [98, 128] width 182 height 18
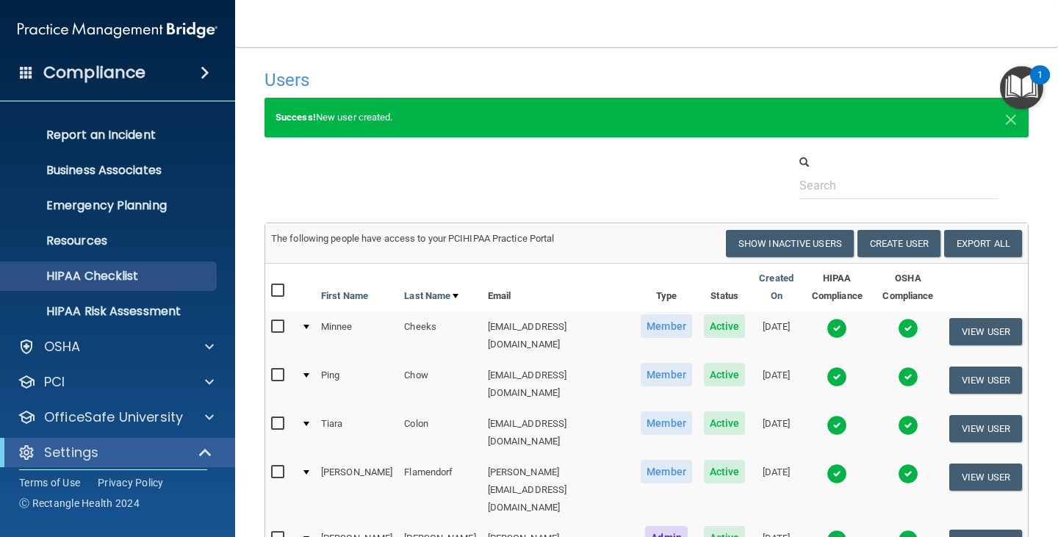
scroll to position [68, 0]
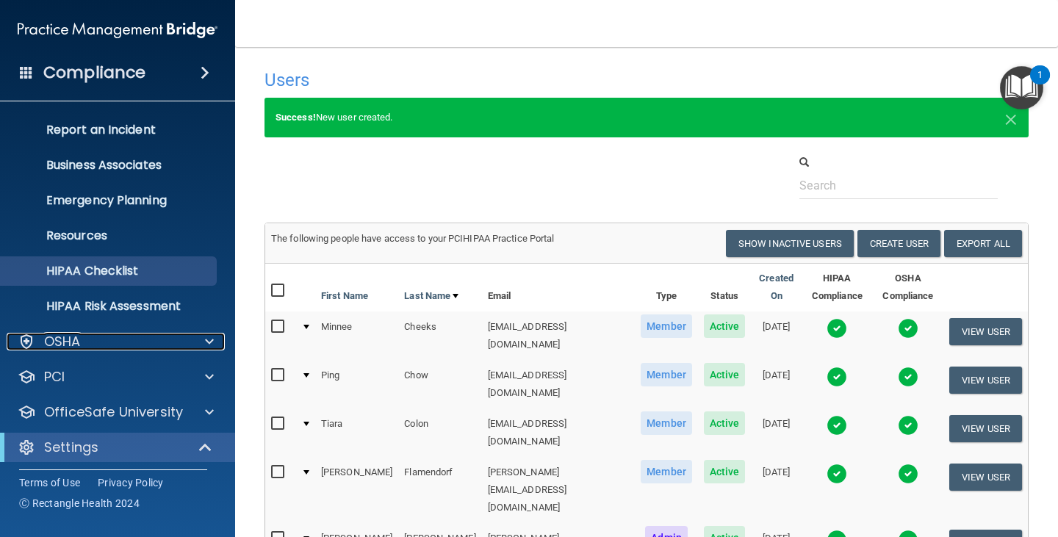
click at [124, 349] on div "OSHA" at bounding box center [98, 342] width 182 height 18
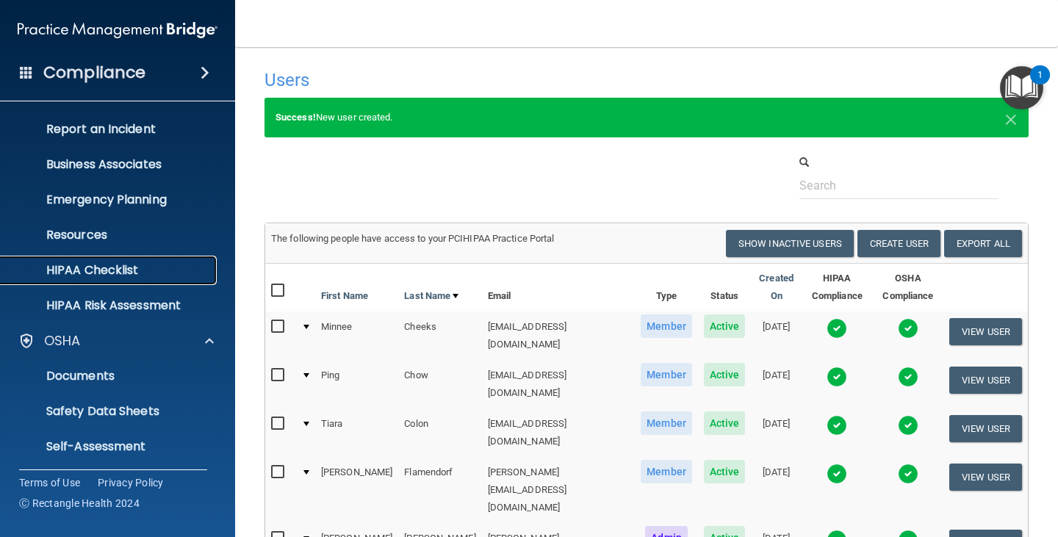
click at [125, 270] on p "HIPAA Checklist" at bounding box center [110, 270] width 201 height 15
